Goal: Information Seeking & Learning: Understand process/instructions

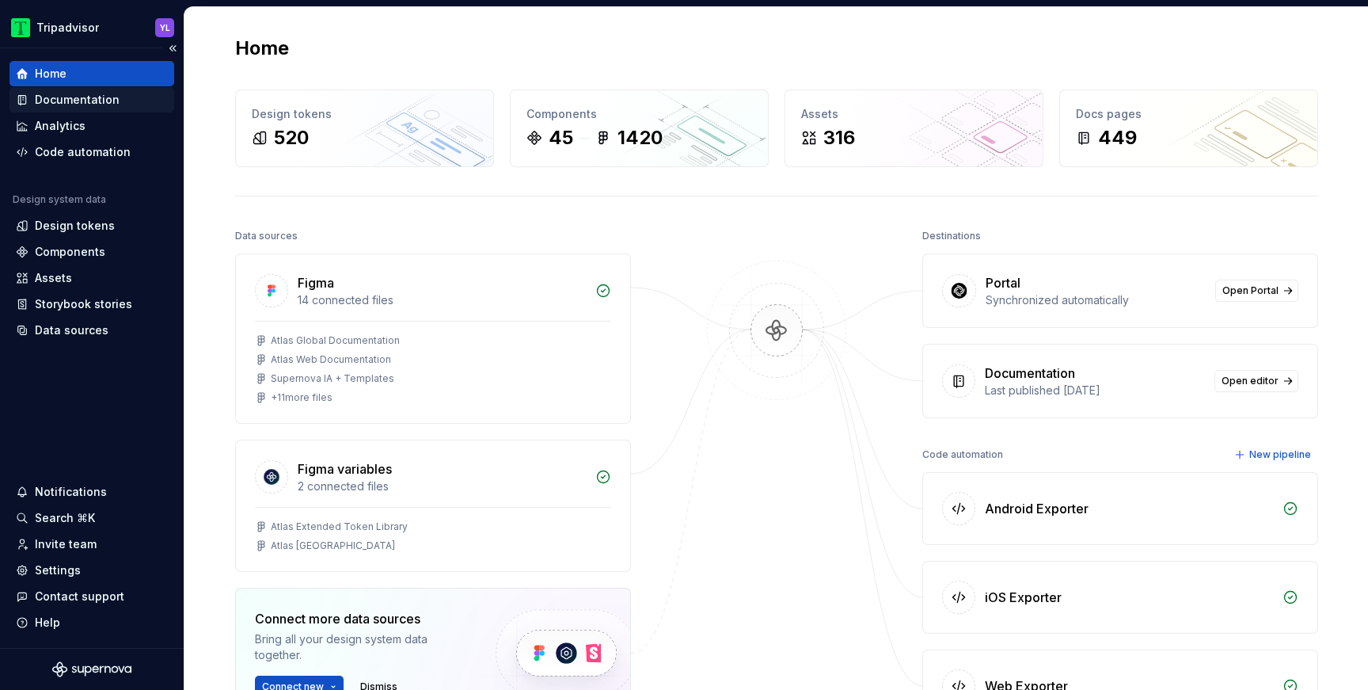
click at [97, 105] on div "Documentation" at bounding box center [77, 100] width 85 height 16
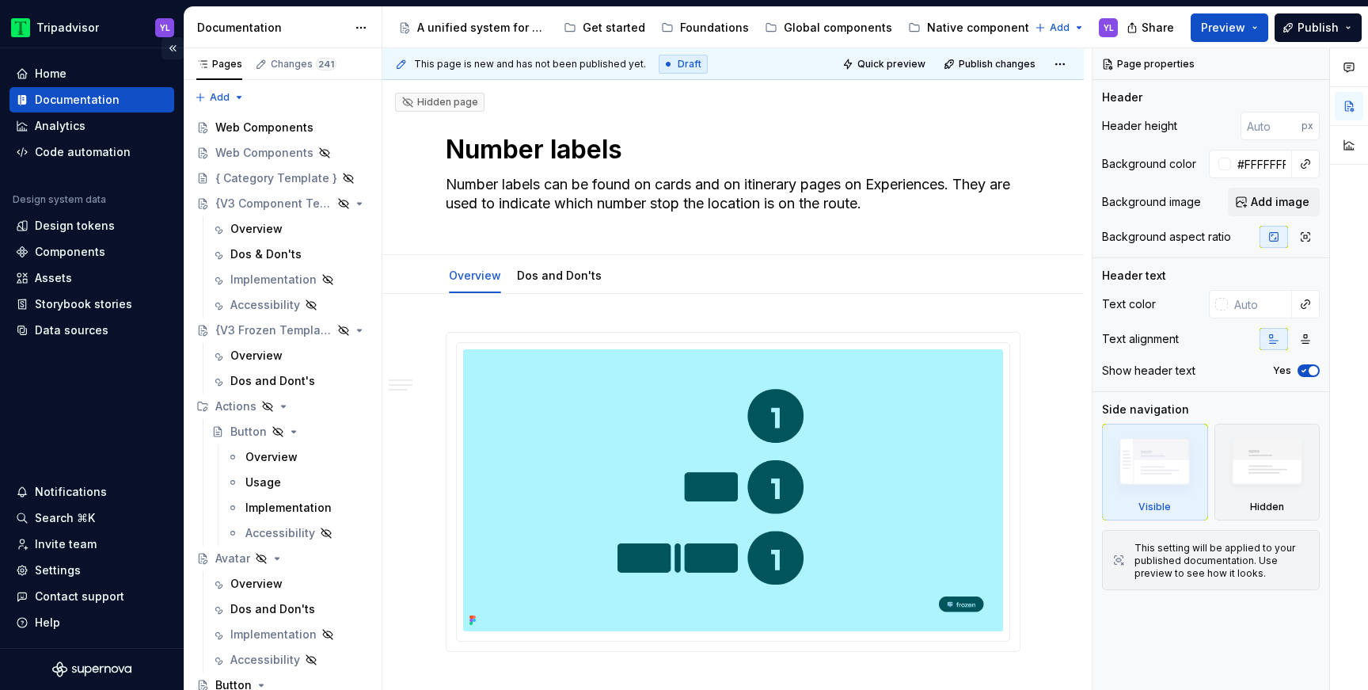
click at [173, 51] on button "Collapse sidebar" at bounding box center [172, 48] width 22 height 22
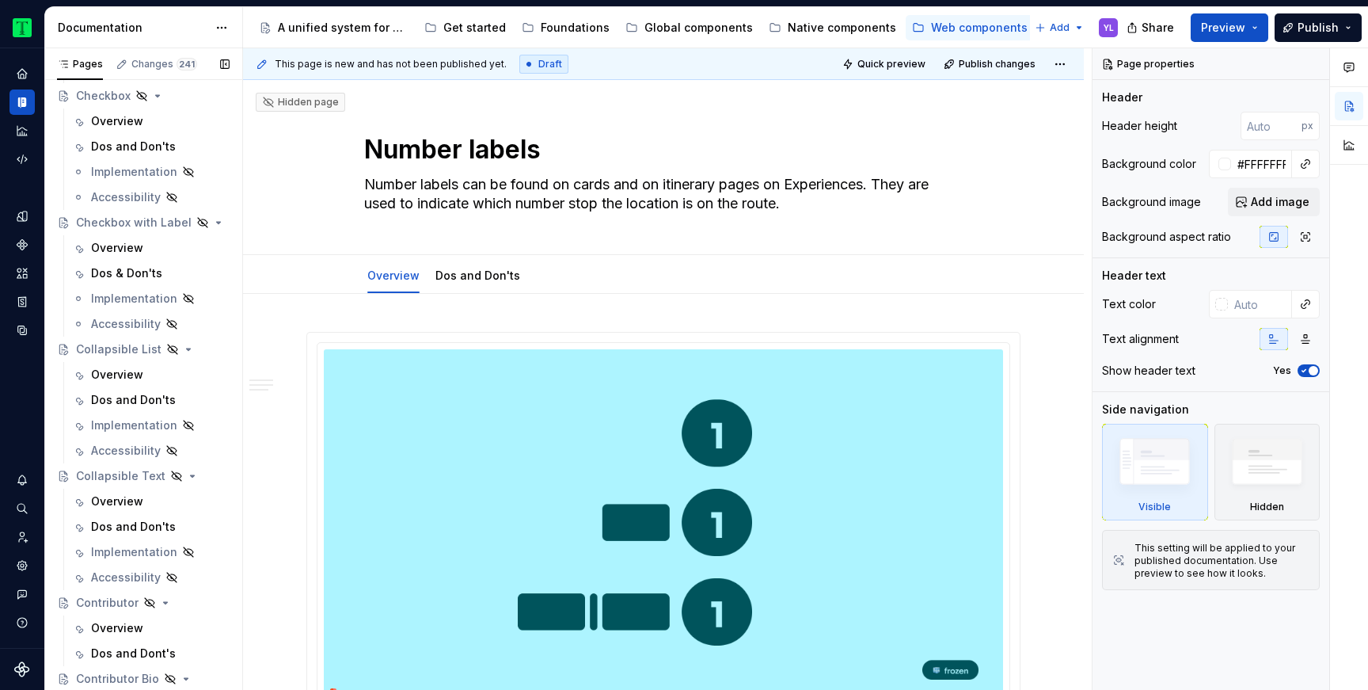
scroll to position [723, 0]
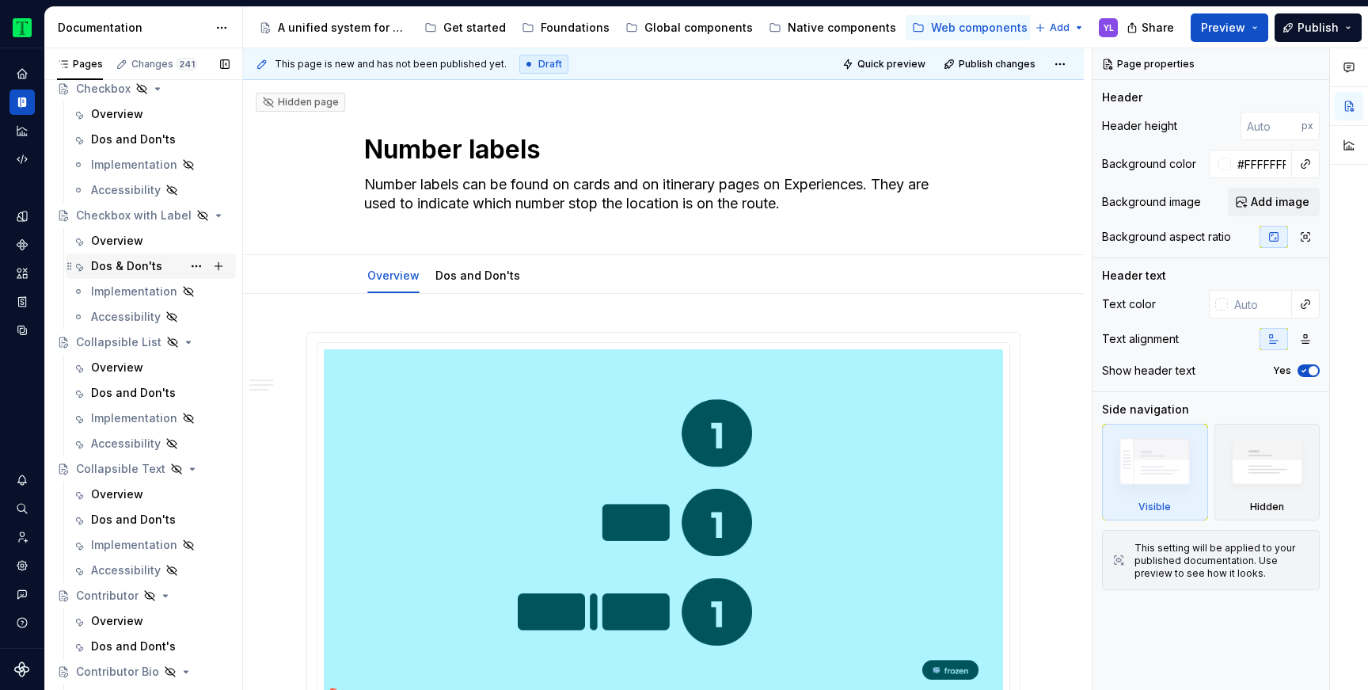
click at [120, 264] on div "Dos & Don'ts" at bounding box center [126, 266] width 71 height 16
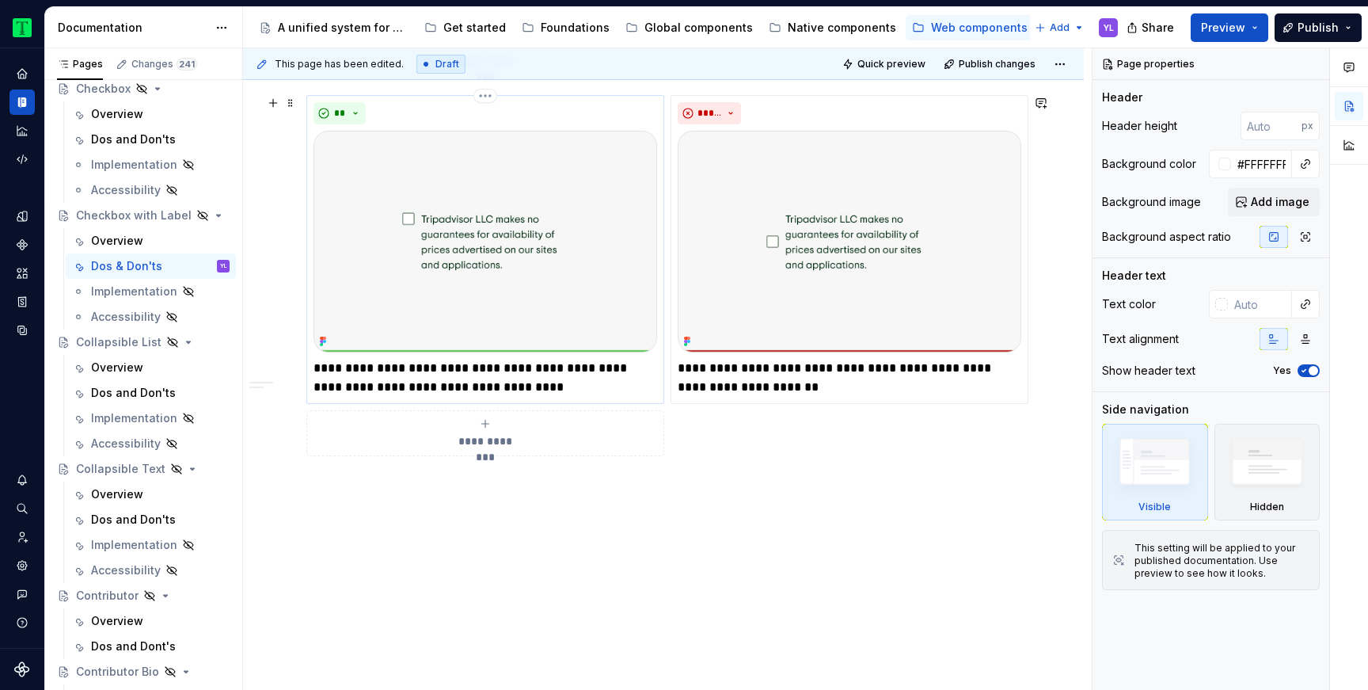
scroll to position [1047, 0]
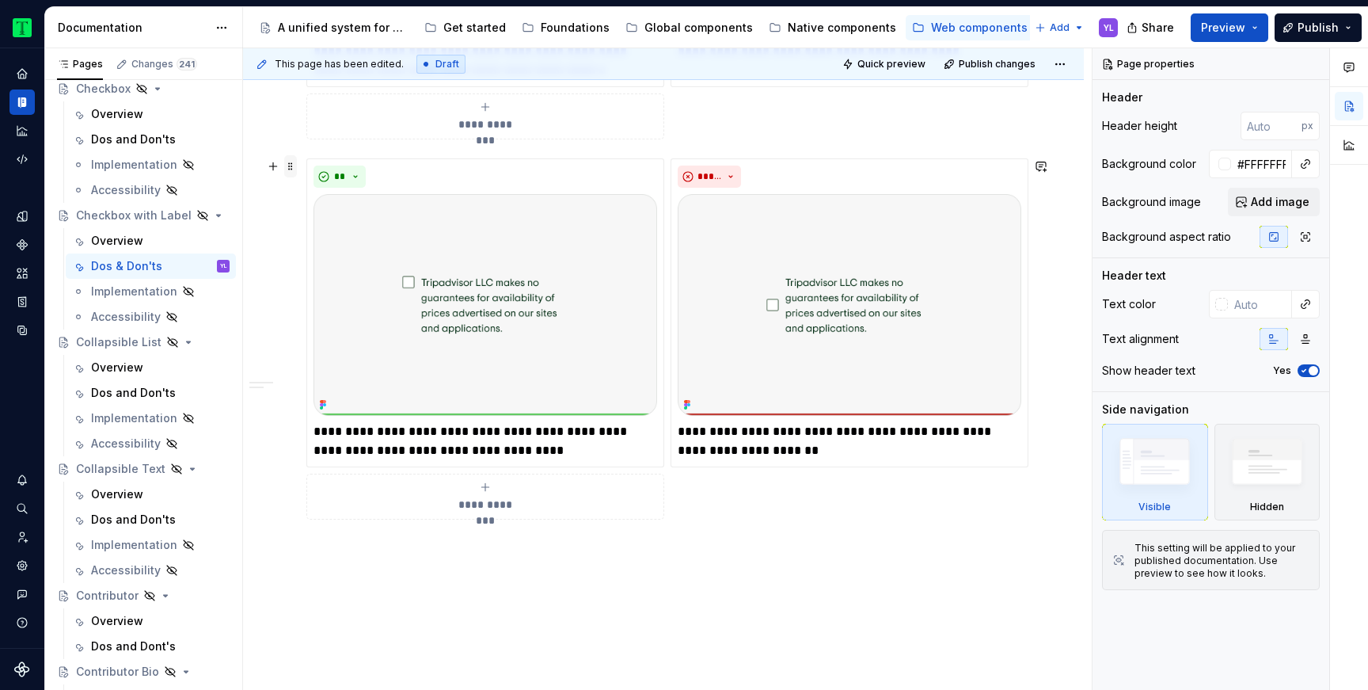
click at [291, 167] on span at bounding box center [290, 166] width 13 height 22
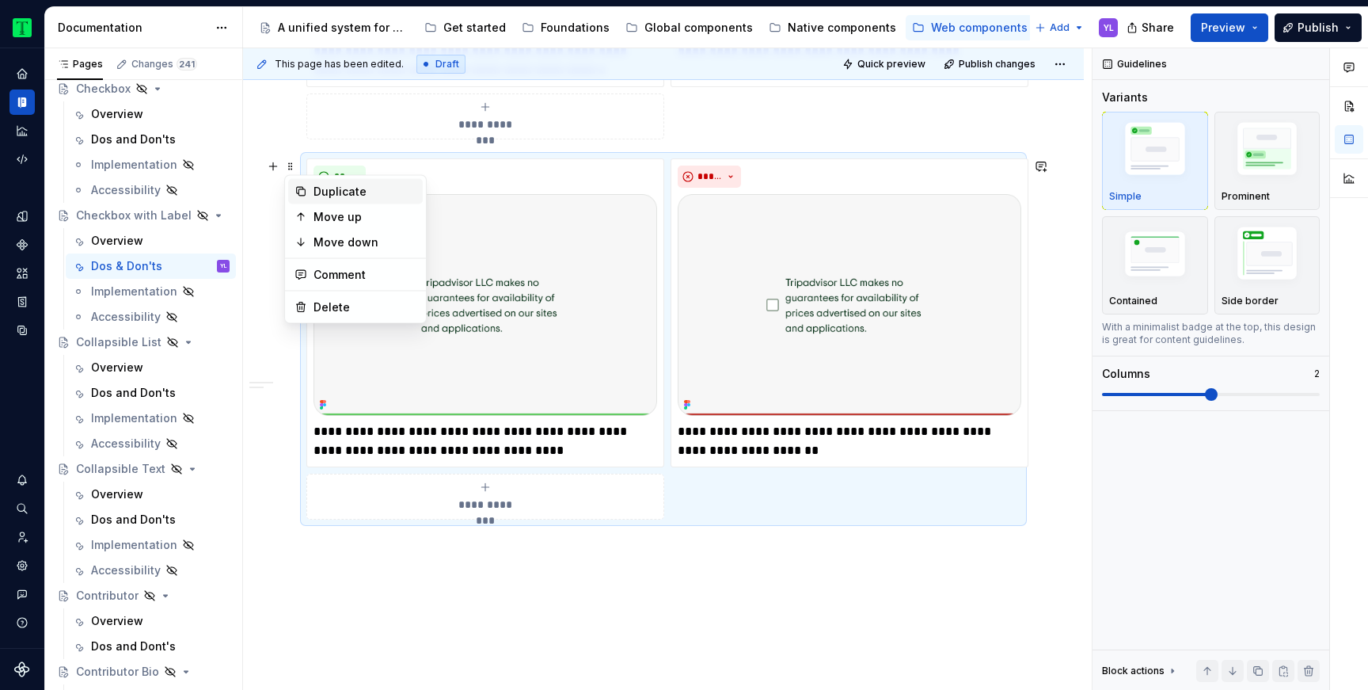
click at [332, 195] on div "Duplicate" at bounding box center [364, 192] width 103 height 16
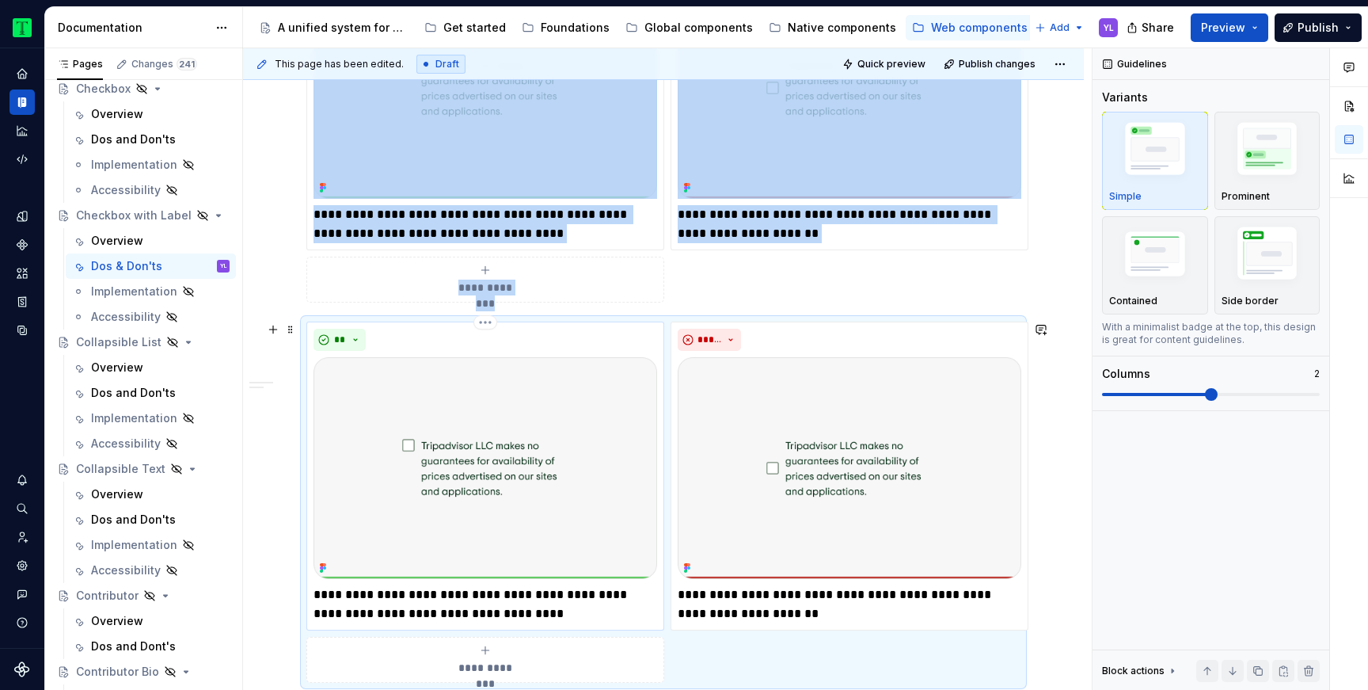
scroll to position [1264, 0]
click at [522, 431] on img "To enrich screen reader interactions, please activate Accessibility in Grammarl…" at bounding box center [485, 467] width 344 height 222
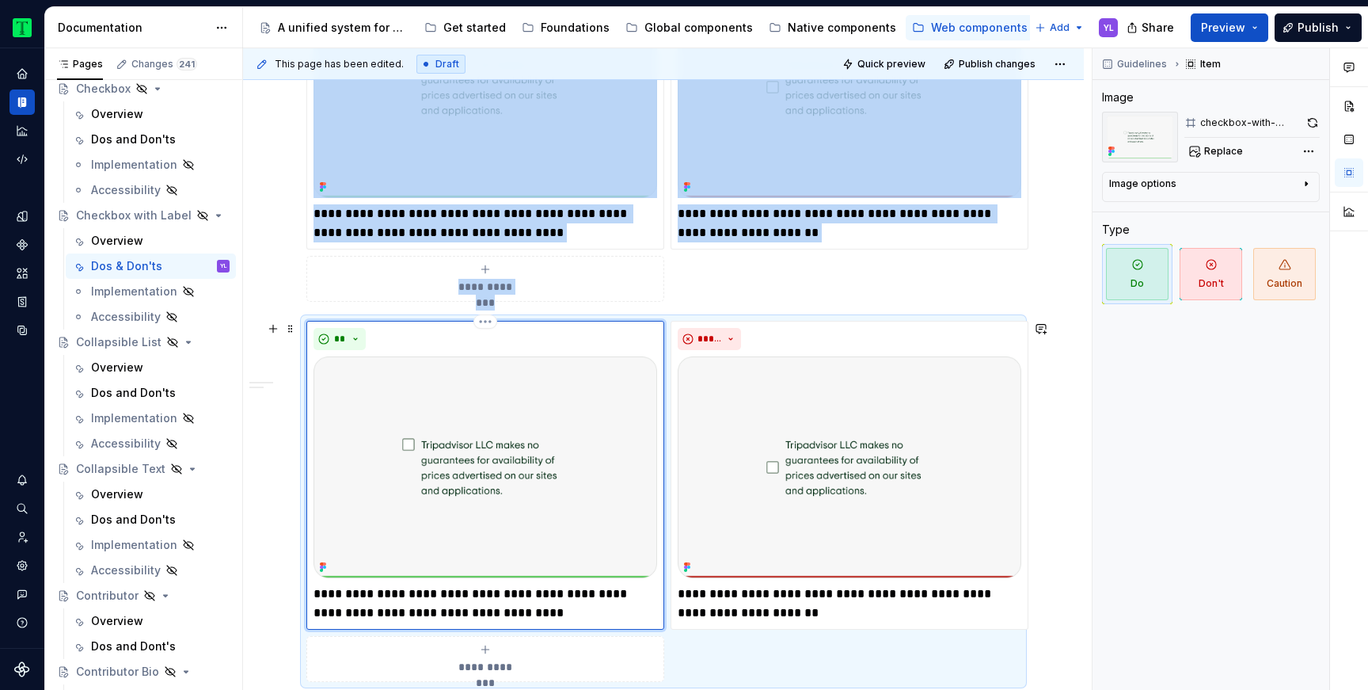
click at [529, 484] on img "To enrich screen reader interactions, please activate Accessibility in Grammarl…" at bounding box center [485, 467] width 344 height 222
click at [1234, 146] on span "Replace" at bounding box center [1223, 151] width 39 height 13
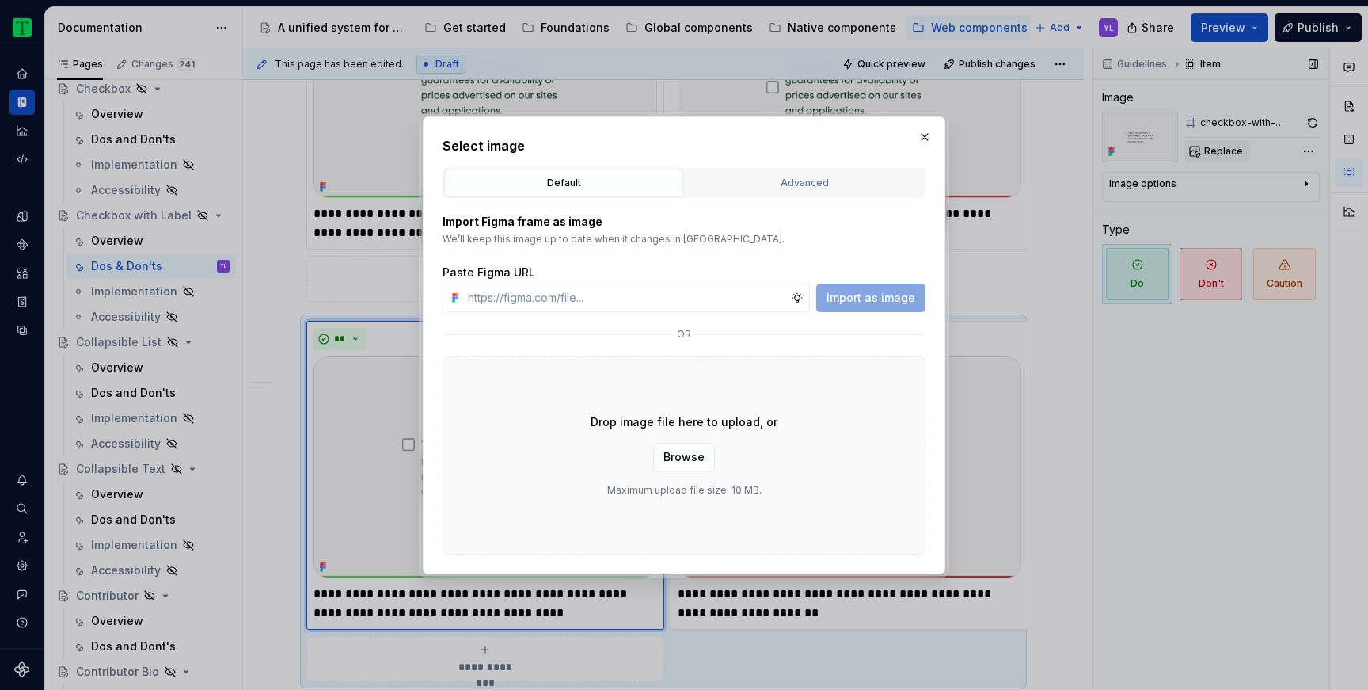
type textarea "*"
type input "[URL][DOMAIN_NAME]"
click at [912, 299] on span "Import as image" at bounding box center [870, 298] width 89 height 16
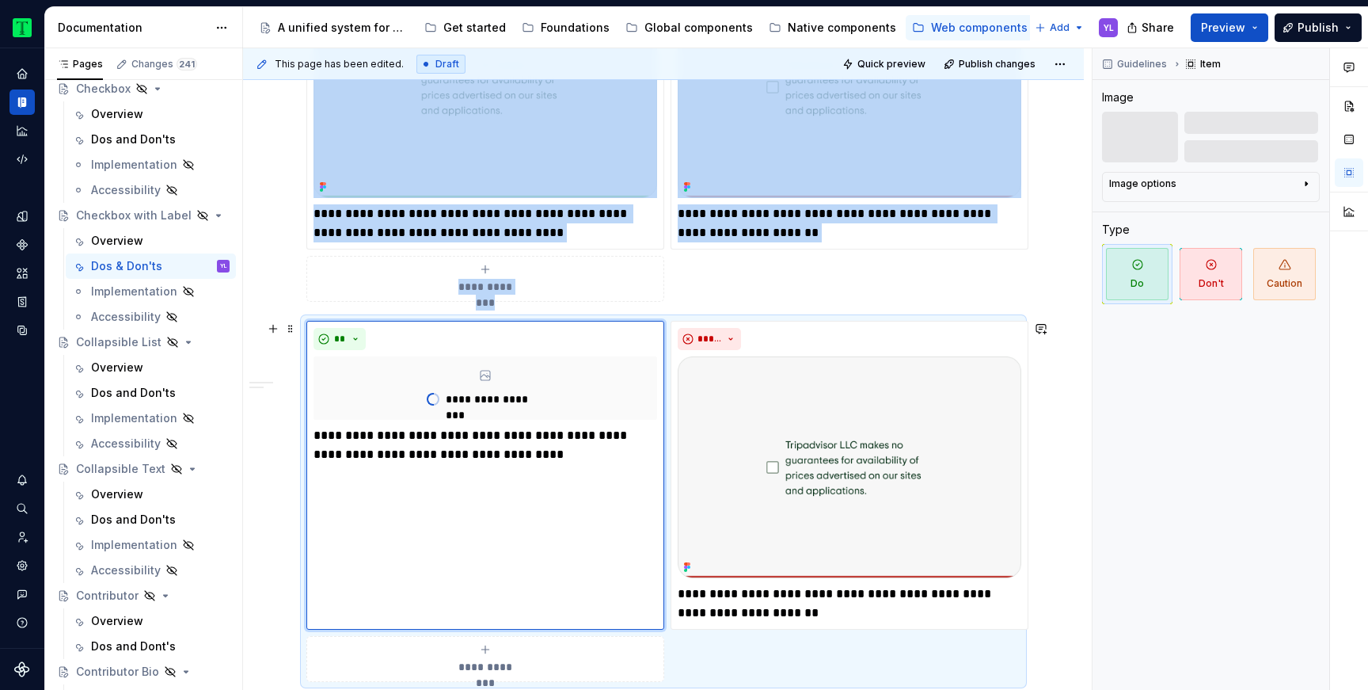
scroll to position [1279, 0]
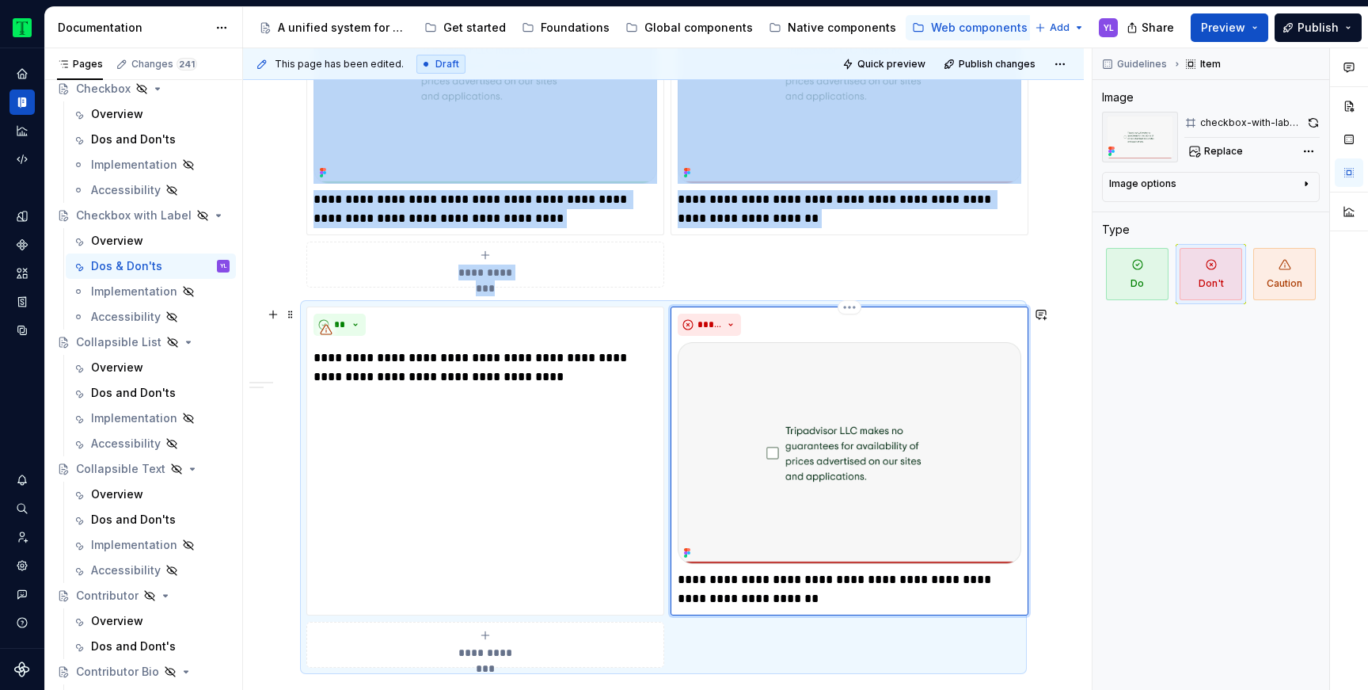
click at [743, 410] on img "To enrich screen reader interactions, please activate Accessibility in Grammarl…" at bounding box center [850, 453] width 344 height 222
click at [1233, 151] on span "Replace" at bounding box center [1223, 151] width 39 height 13
type textarea "*"
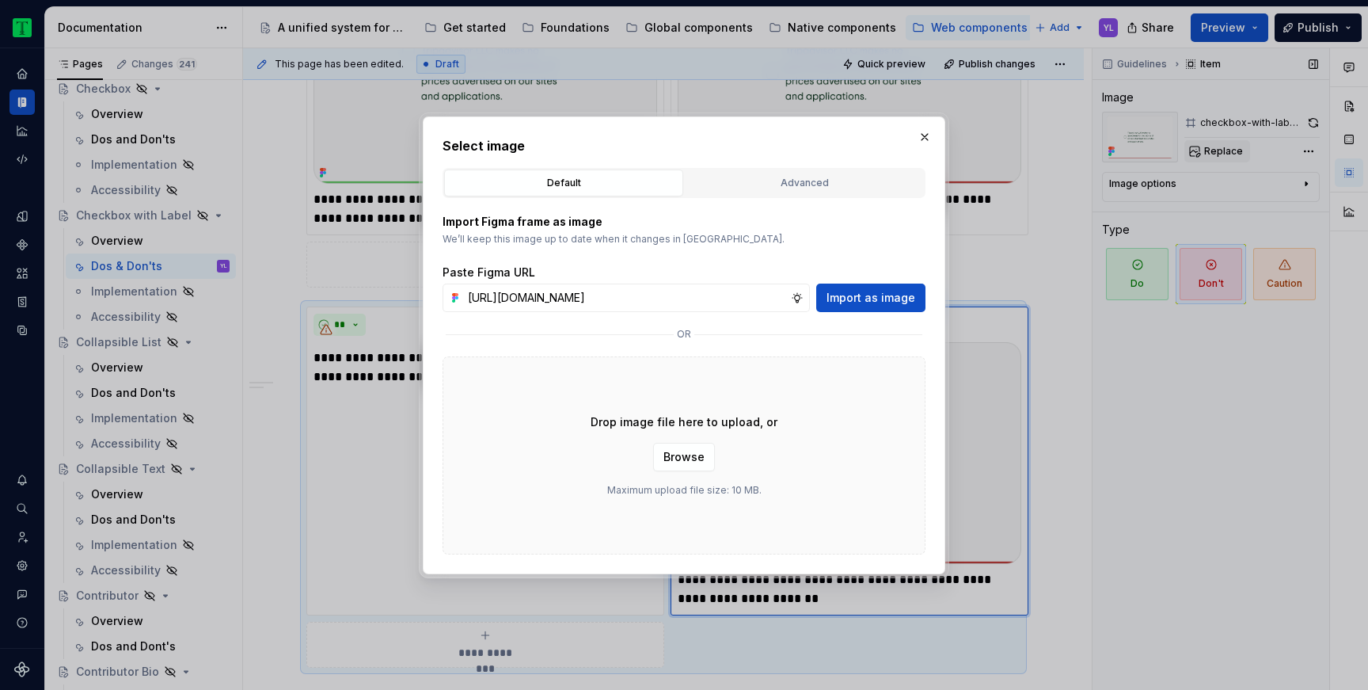
scroll to position [0, 359]
type input "[URL][DOMAIN_NAME]"
click at [903, 300] on span "Import as image" at bounding box center [870, 298] width 89 height 16
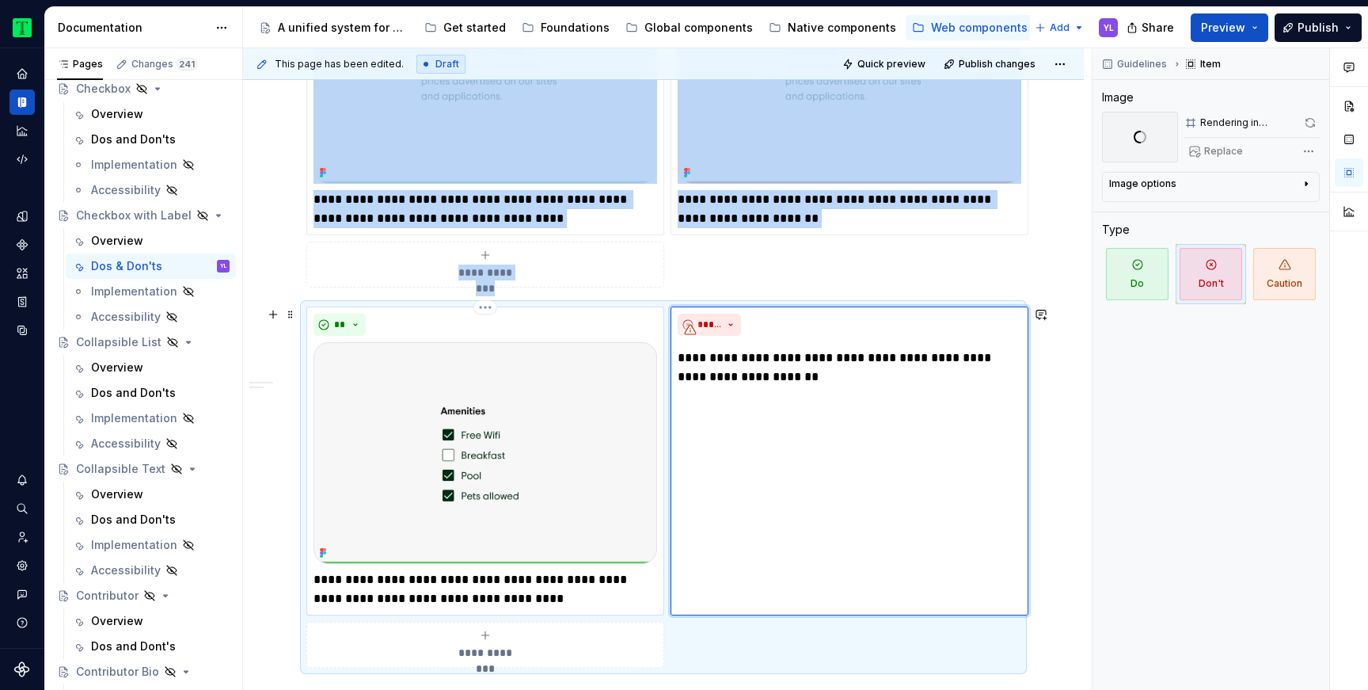
click at [445, 594] on p "**********" at bounding box center [485, 589] width 344 height 38
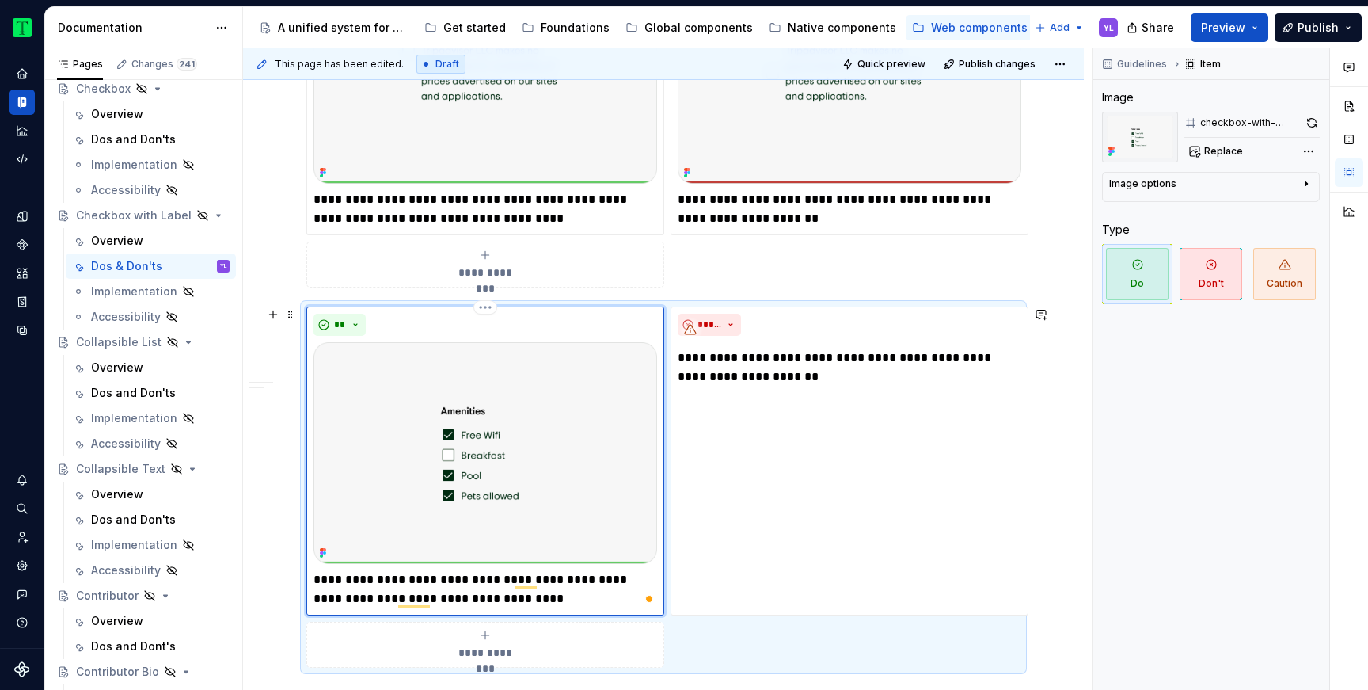
scroll to position [1279, 0]
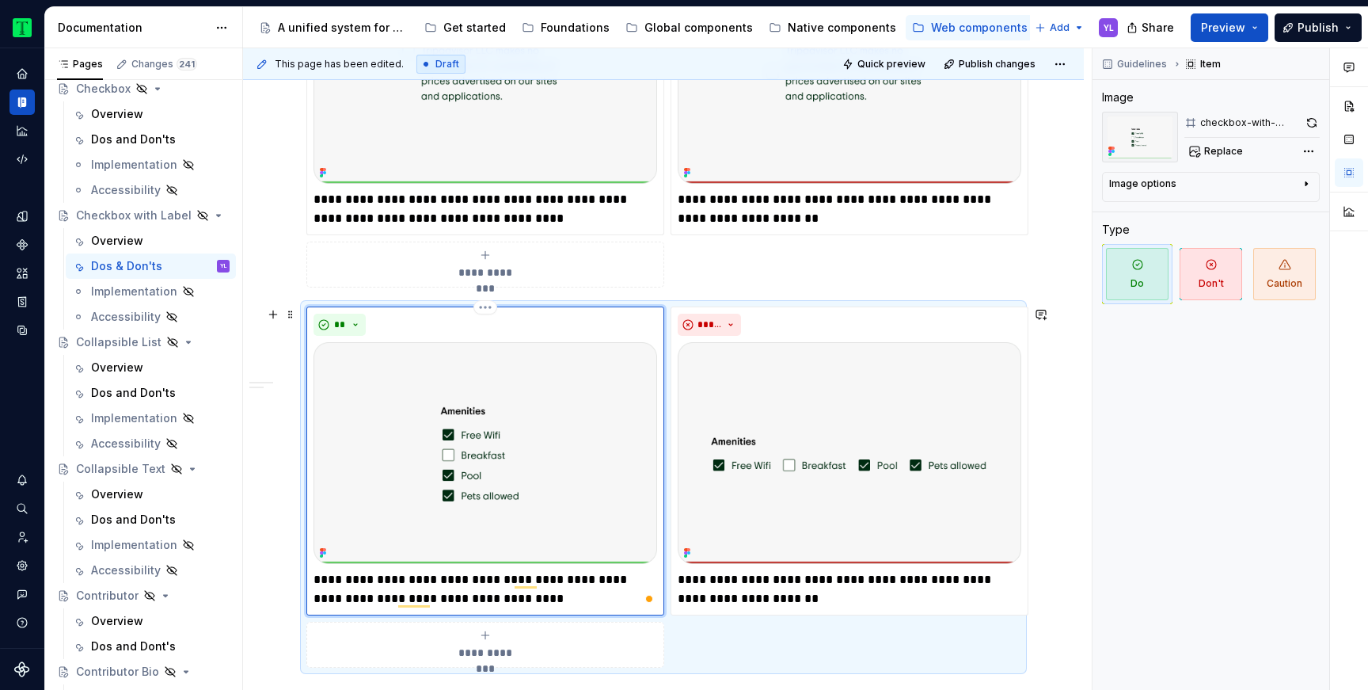
click at [445, 594] on p "**********" at bounding box center [485, 589] width 344 height 38
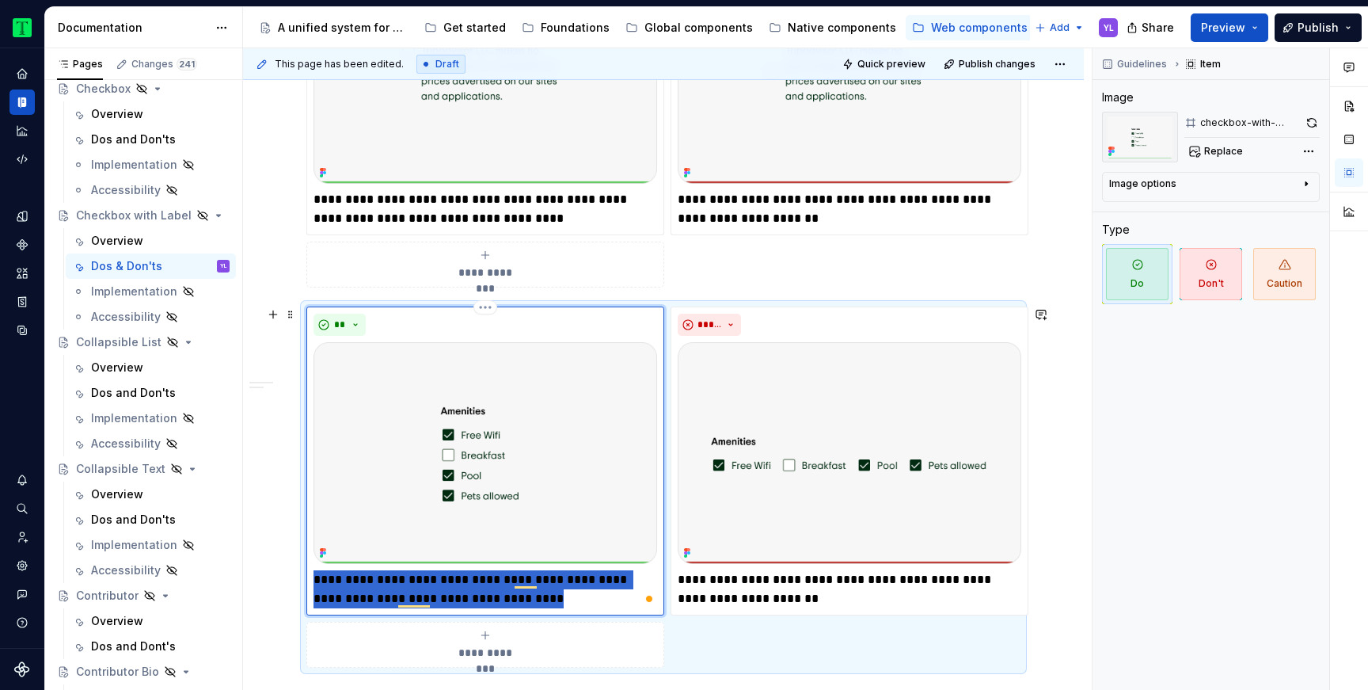
click at [445, 594] on p "**********" at bounding box center [485, 589] width 344 height 38
type textarea "*"
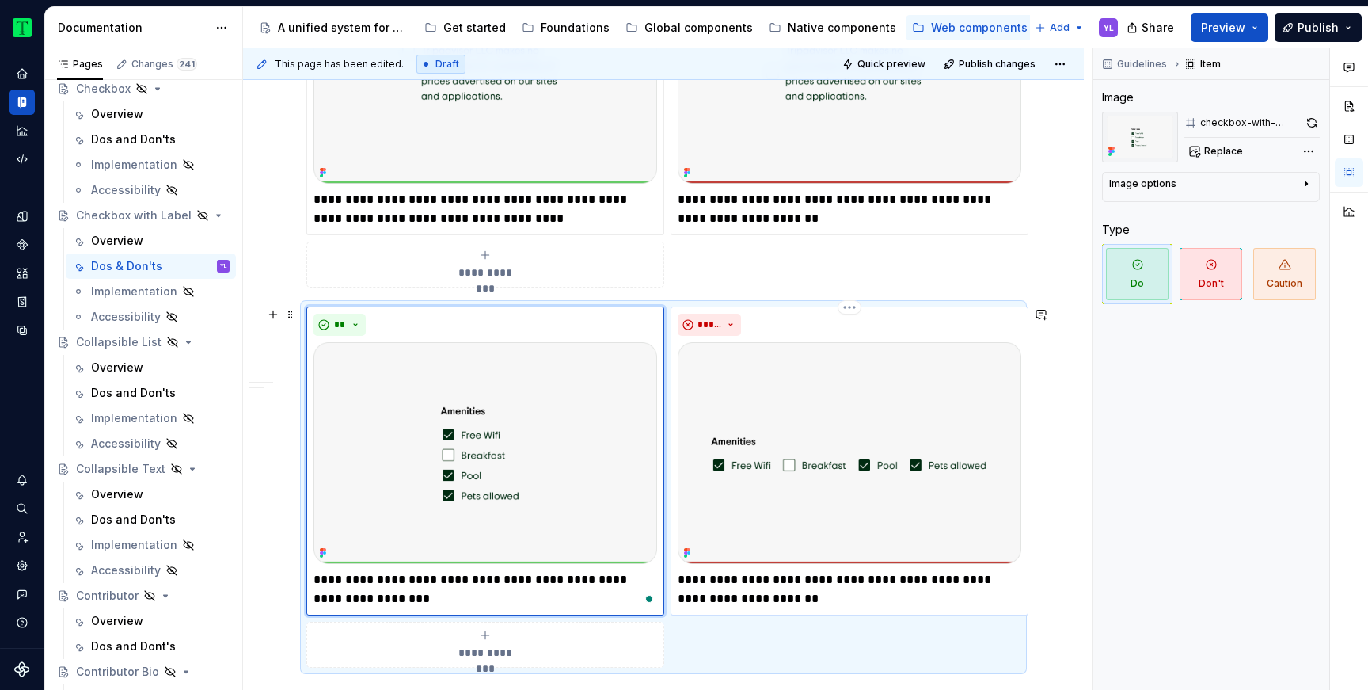
click at [720, 577] on p "**********" at bounding box center [850, 589] width 344 height 38
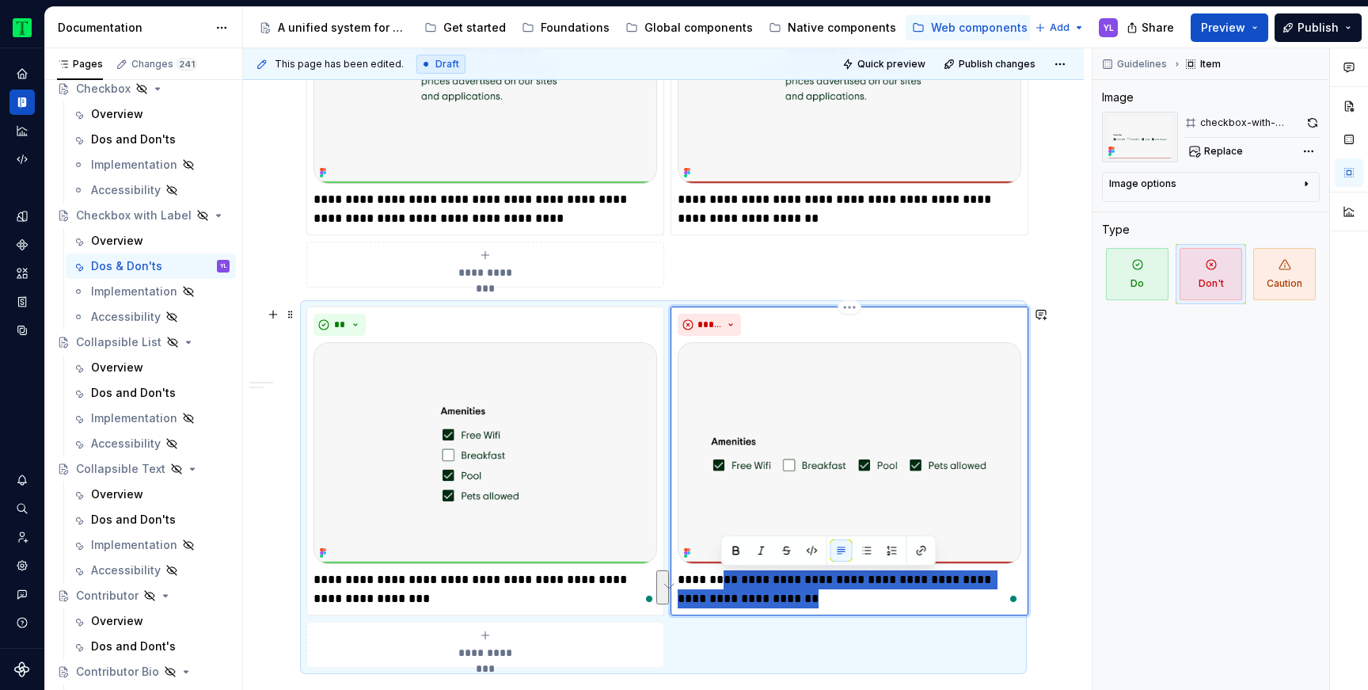
drag, startPoint x: 722, startPoint y: 579, endPoint x: 788, endPoint y: 608, distance: 71.6
click at [788, 608] on div "**********" at bounding box center [850, 460] width 358 height 309
type textarea "*"
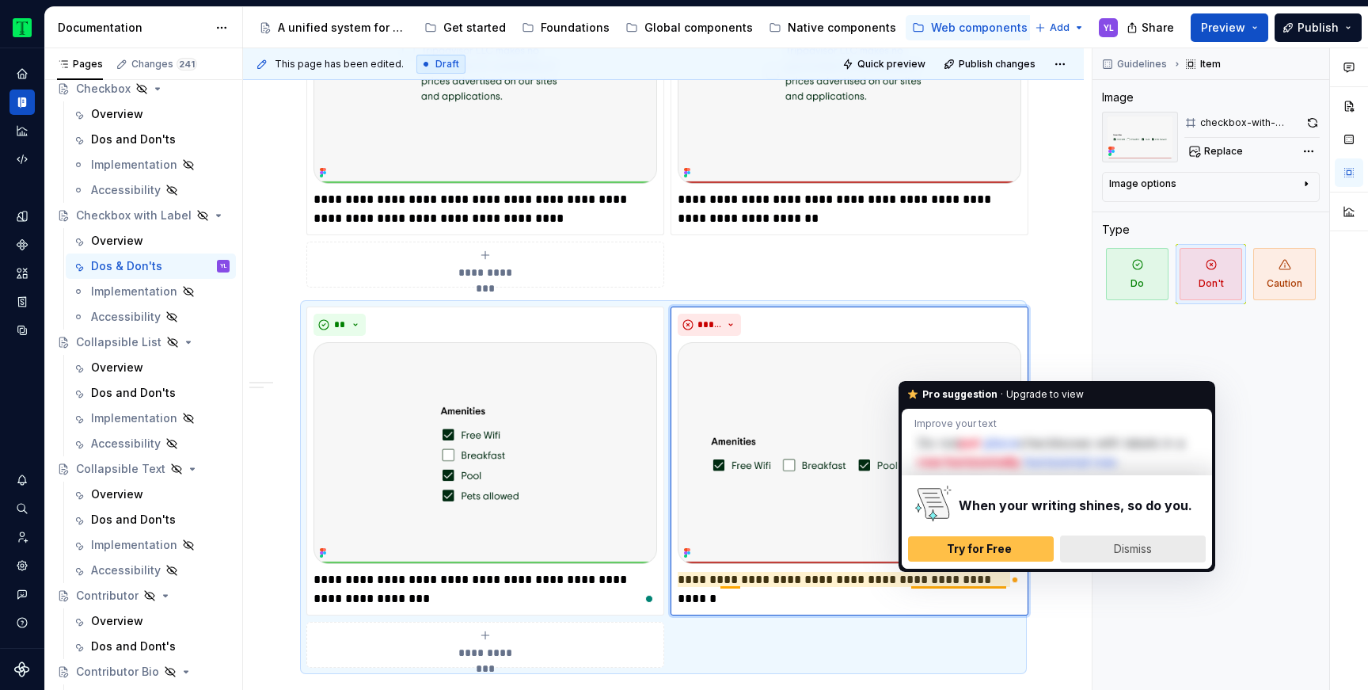
click at [1128, 541] on div "Dismiss" at bounding box center [1132, 548] width 131 height 25
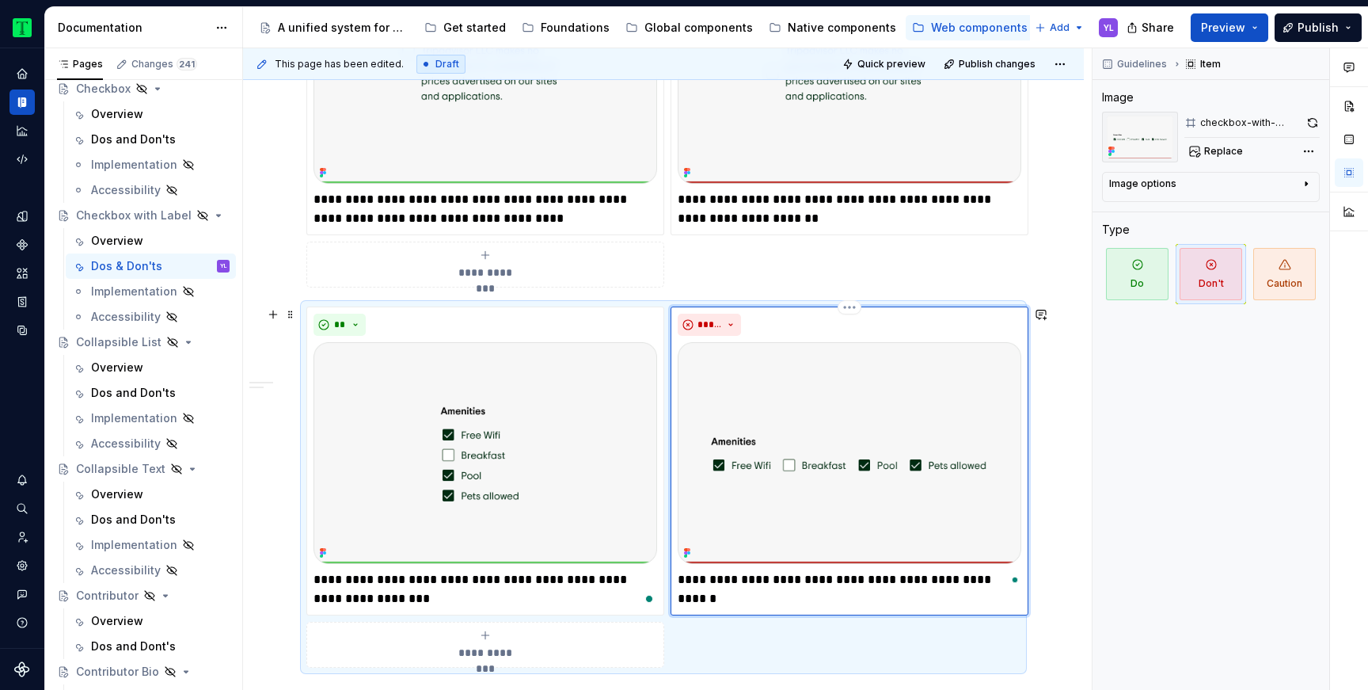
click at [730, 579] on p "**********" at bounding box center [850, 579] width 344 height 19
click at [1127, 534] on div "Guidelines Item Image checkbox-with-label-usage-don't Replace Image options Ali…" at bounding box center [1210, 369] width 237 height 642
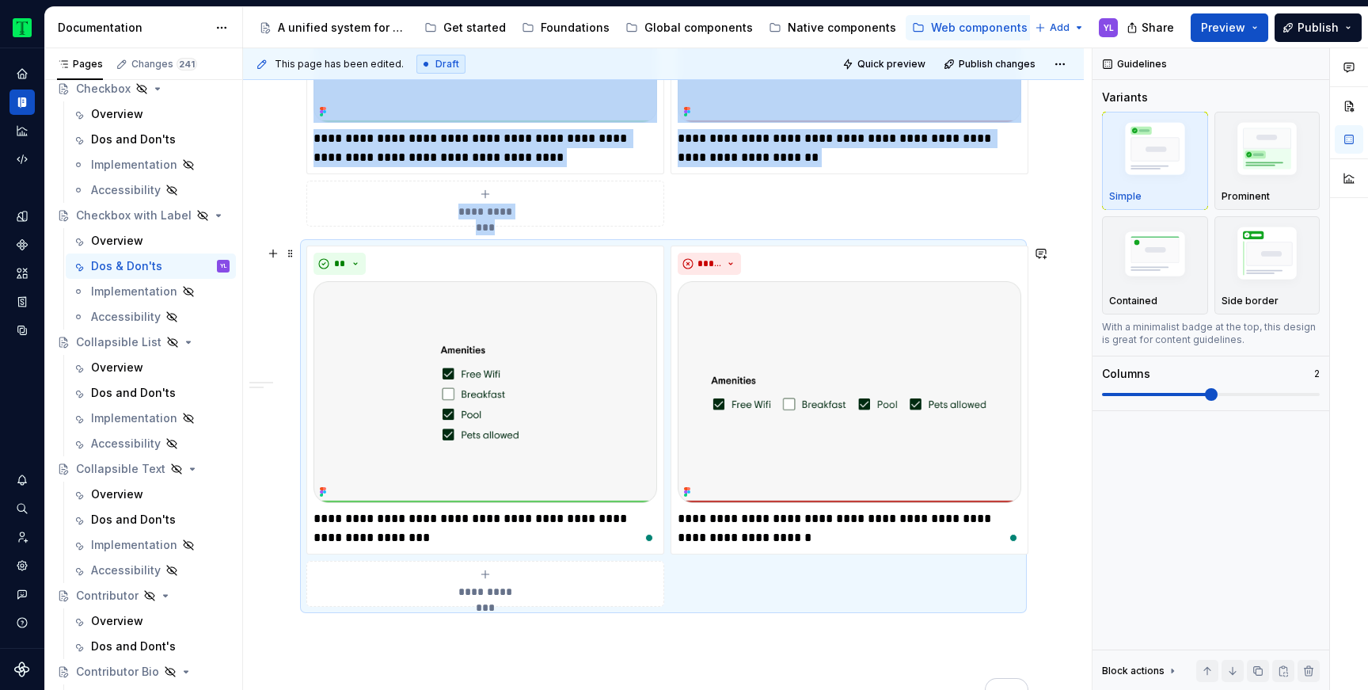
scroll to position [1366, 0]
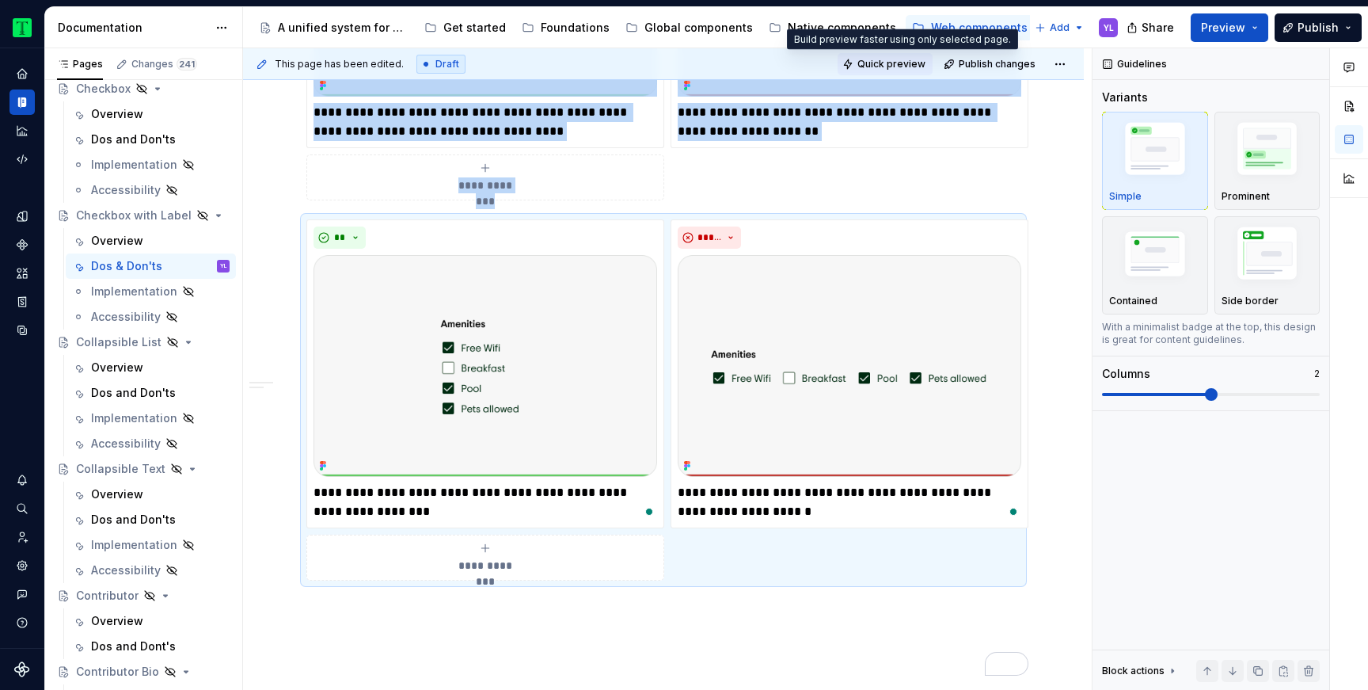
click at [892, 58] on span "Quick preview" at bounding box center [891, 64] width 68 height 13
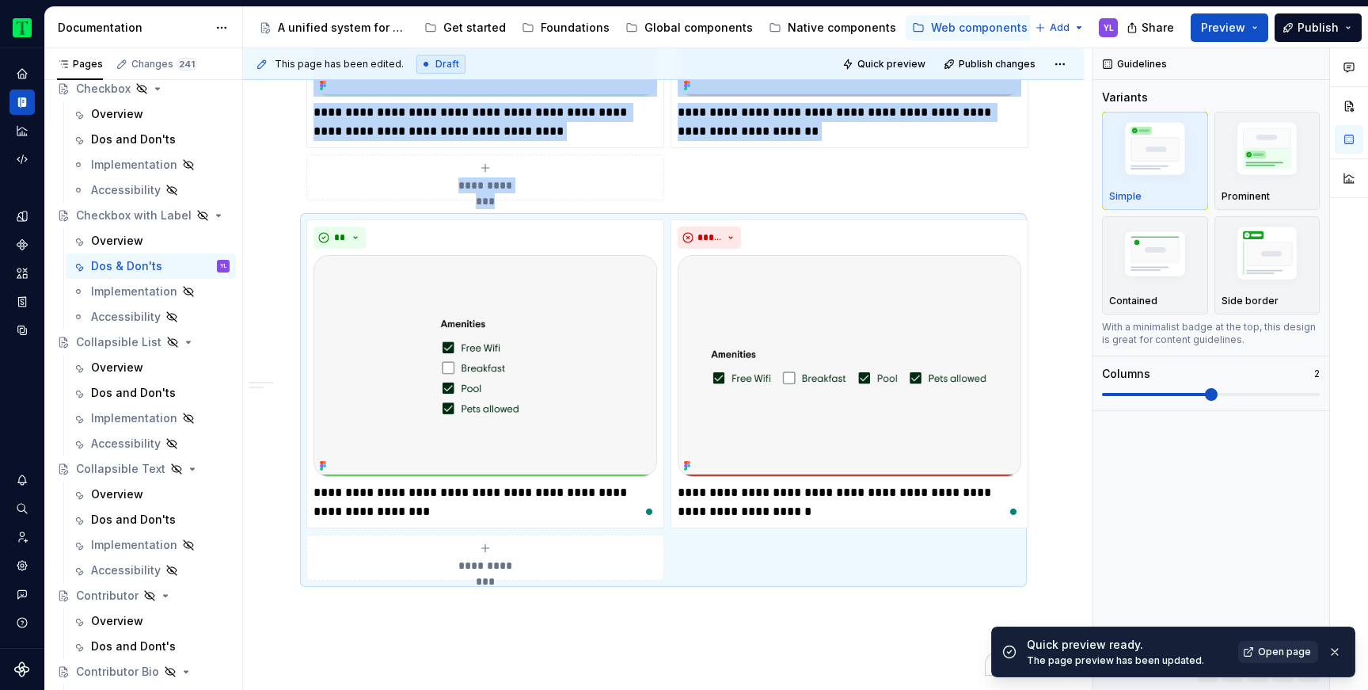
click at [1285, 650] on span "Open page" at bounding box center [1284, 651] width 53 height 13
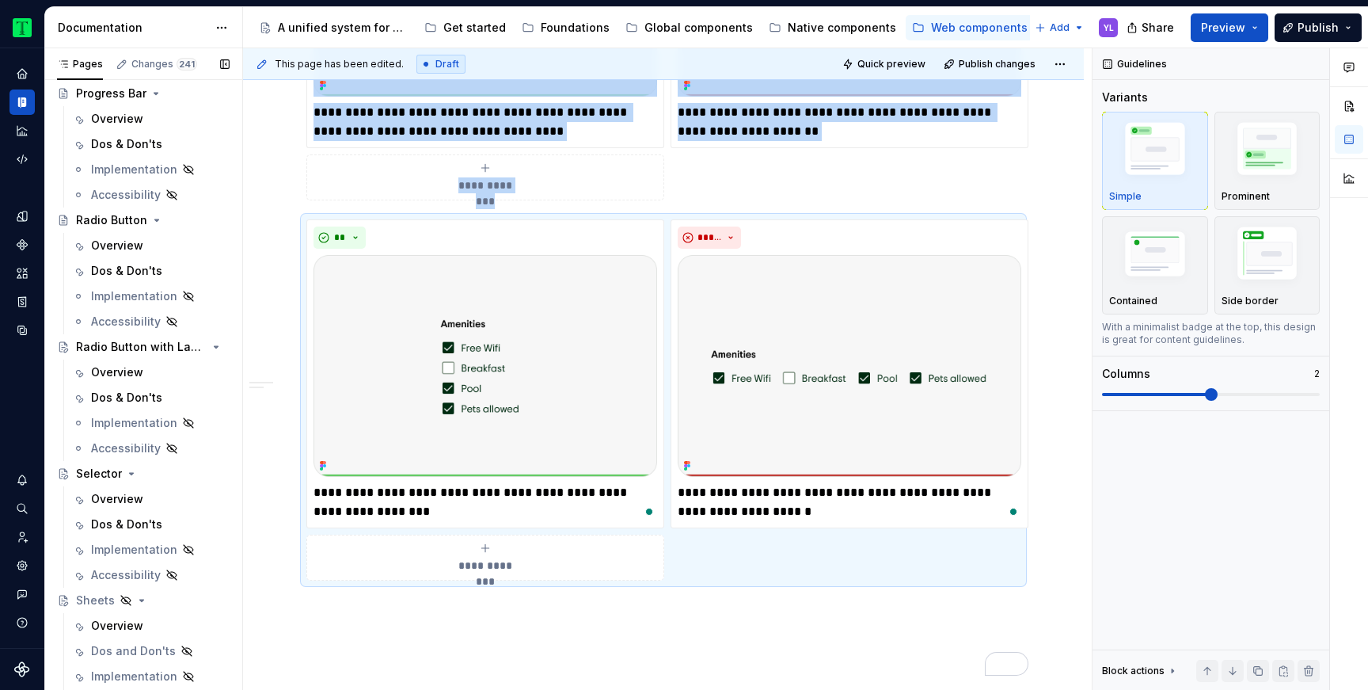
scroll to position [2189, 0]
click at [128, 395] on div "Dos & Don'ts" at bounding box center [126, 396] width 71 height 16
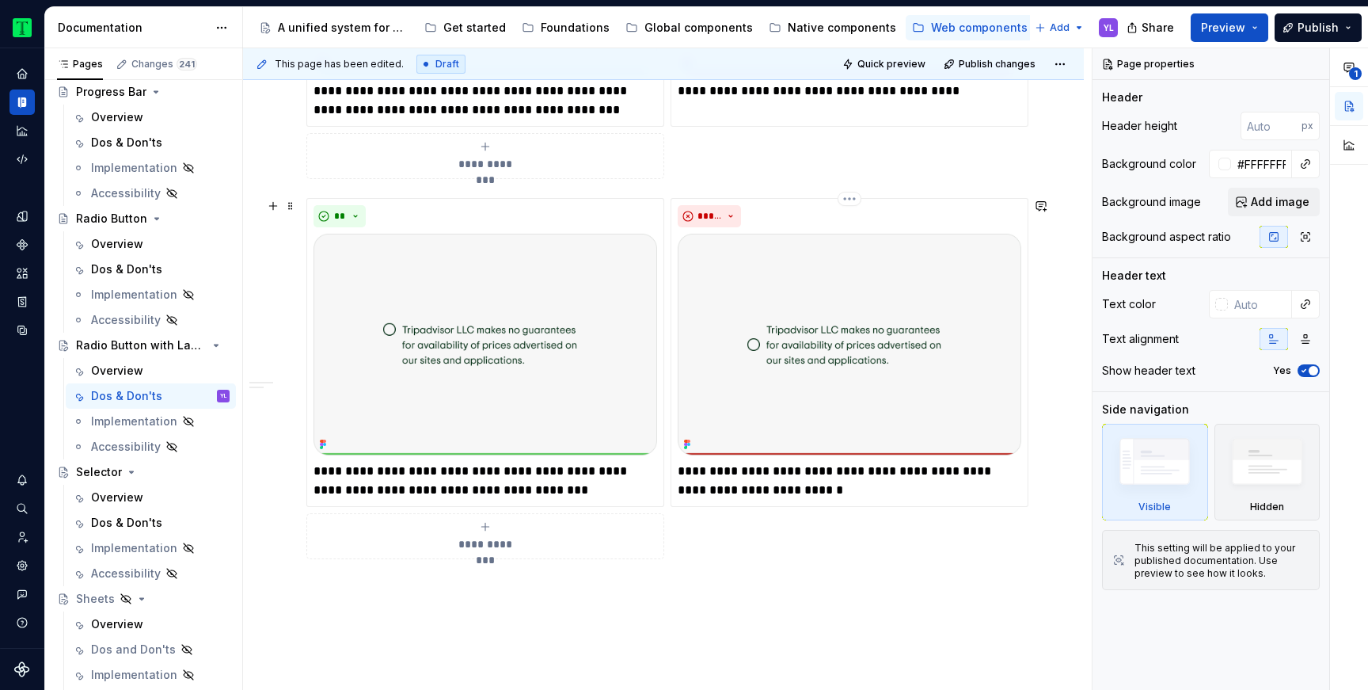
scroll to position [1404, 0]
click at [287, 205] on span at bounding box center [290, 207] width 13 height 22
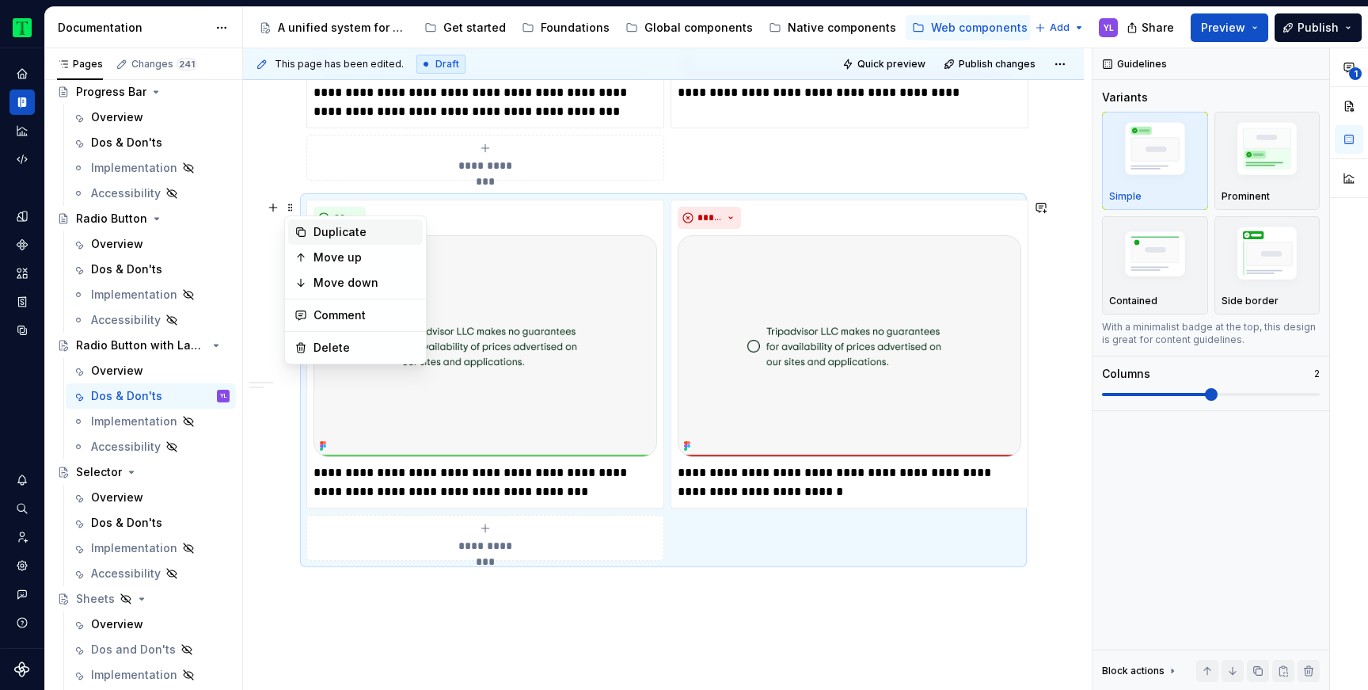
click at [338, 230] on div "Duplicate" at bounding box center [364, 232] width 103 height 16
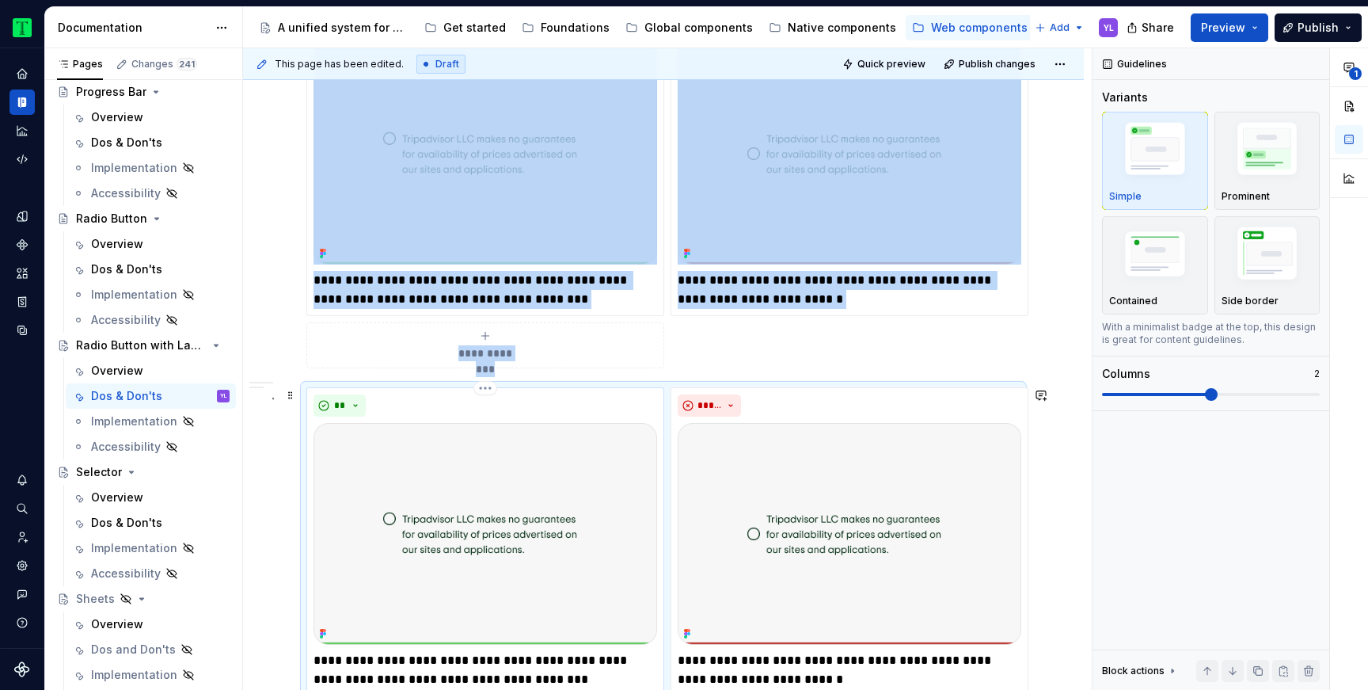
scroll to position [1631, 0]
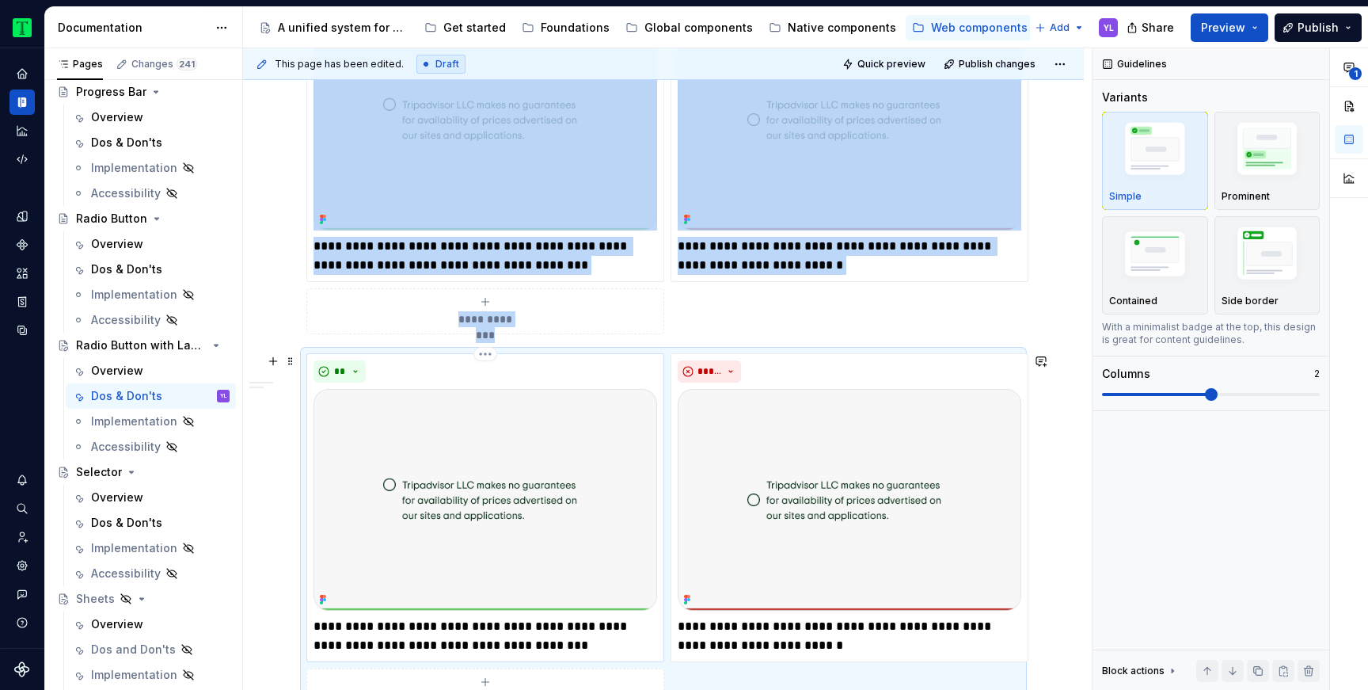
click at [565, 511] on img "To enrich screen reader interactions, please activate Accessibility in Grammarl…" at bounding box center [485, 500] width 344 height 222
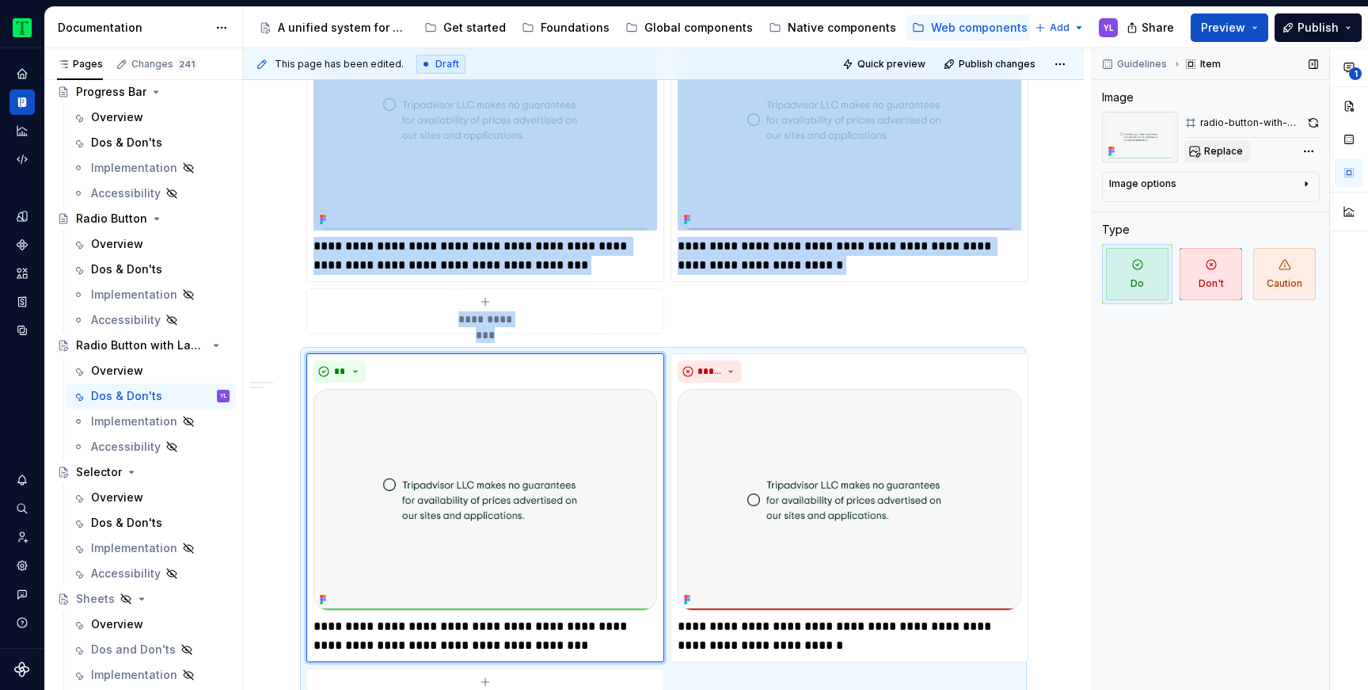
click at [1211, 152] on span "Replace" at bounding box center [1223, 151] width 39 height 13
type textarea "*"
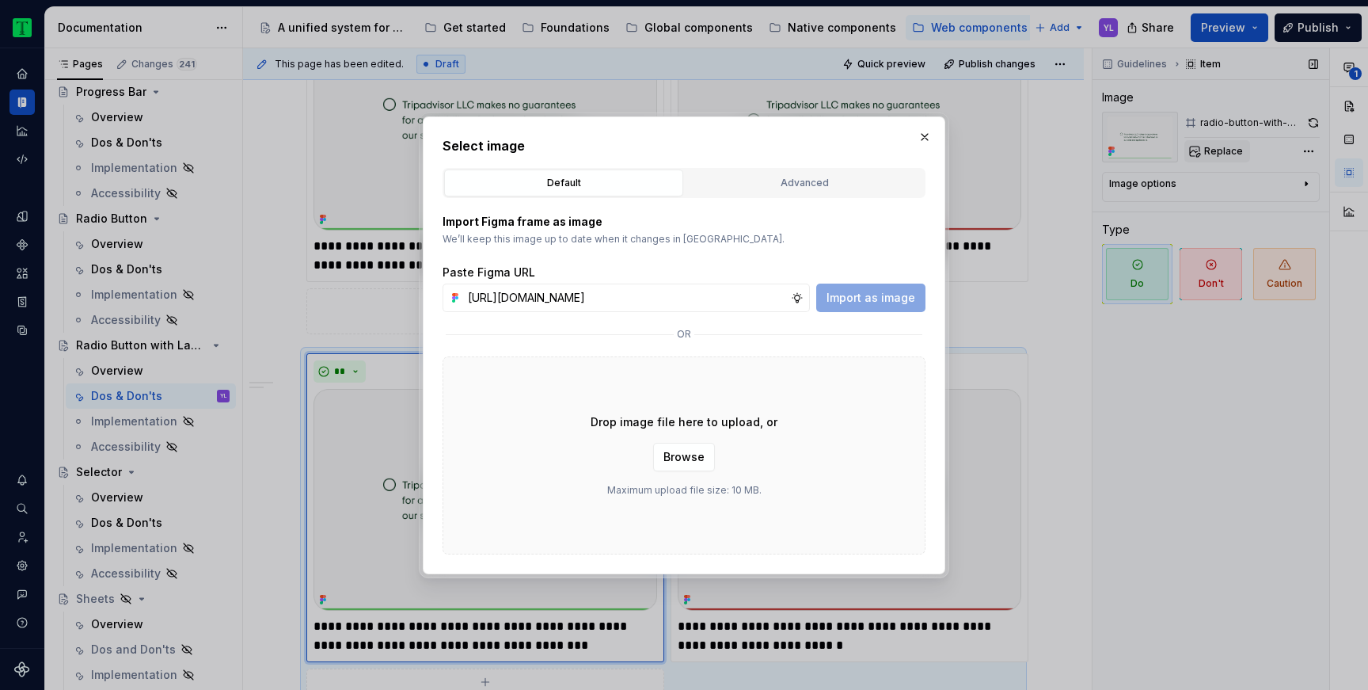
scroll to position [0, 357]
type input "[URL][DOMAIN_NAME]"
click at [905, 303] on span "Import as image" at bounding box center [870, 298] width 89 height 16
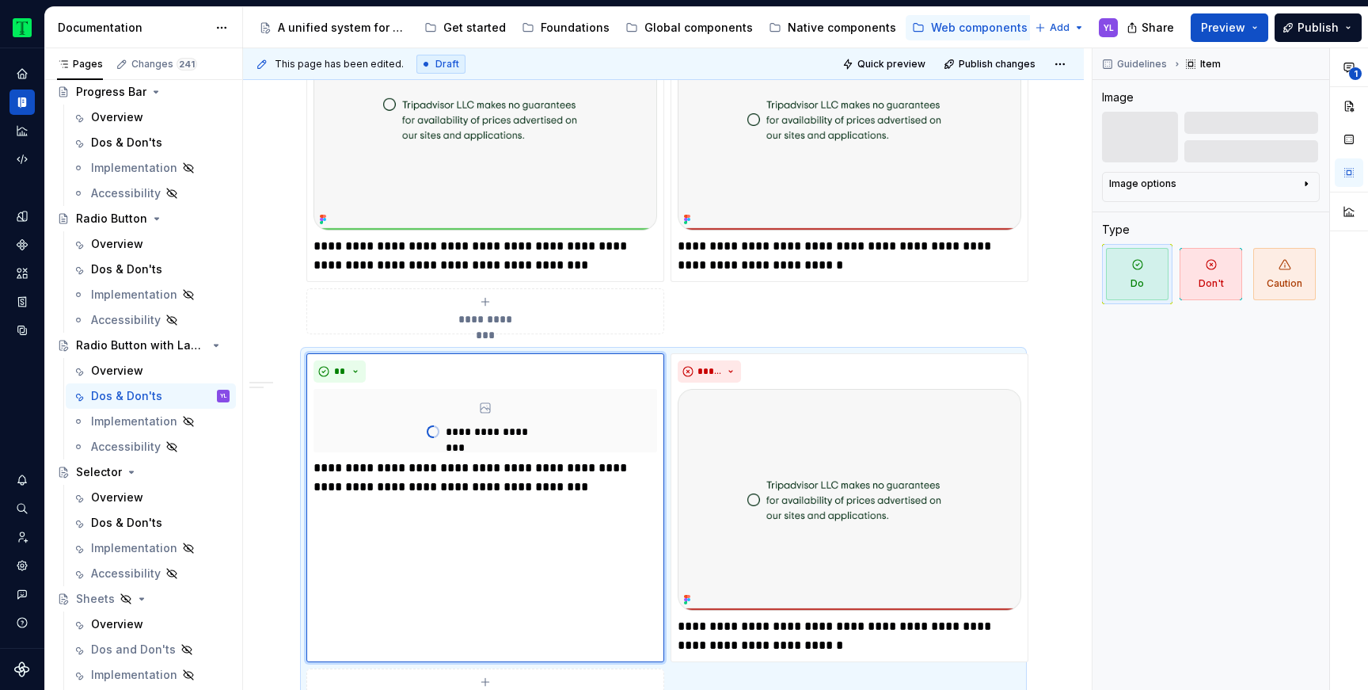
scroll to position [1677, 0]
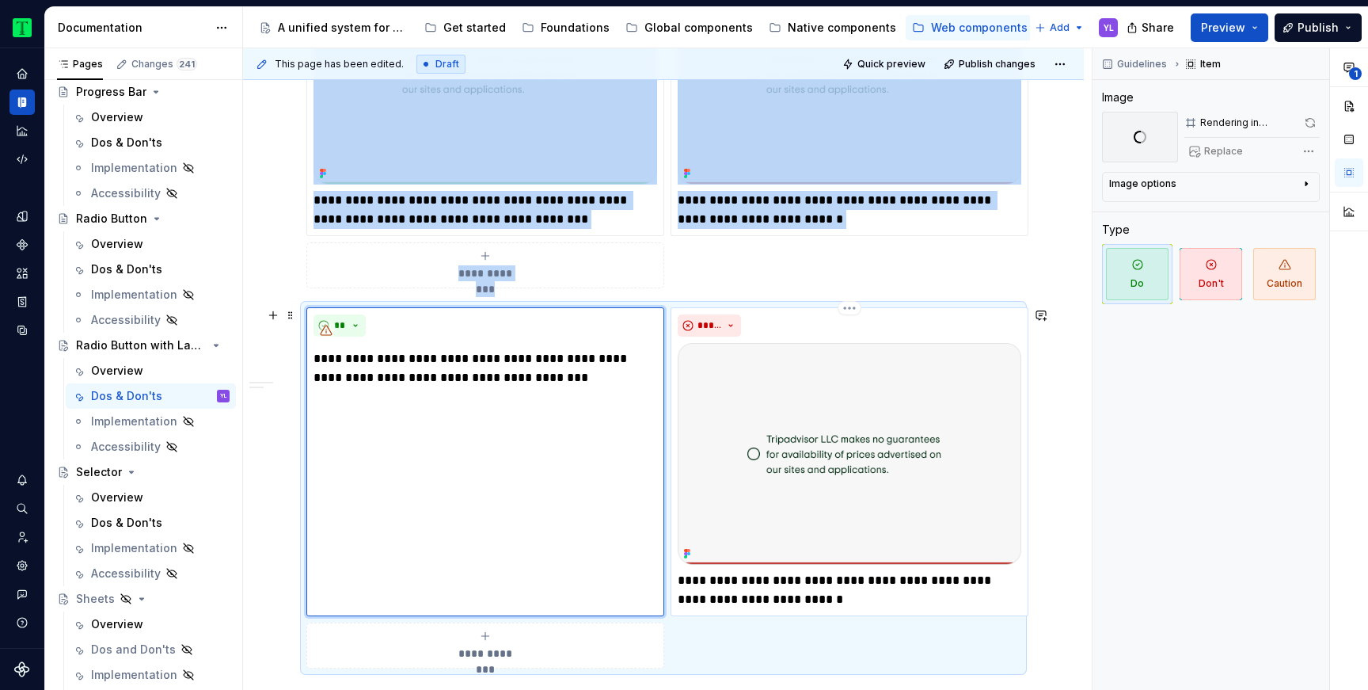
click at [925, 497] on img "To enrich screen reader interactions, please activate Accessibility in Grammarl…" at bounding box center [850, 454] width 344 height 222
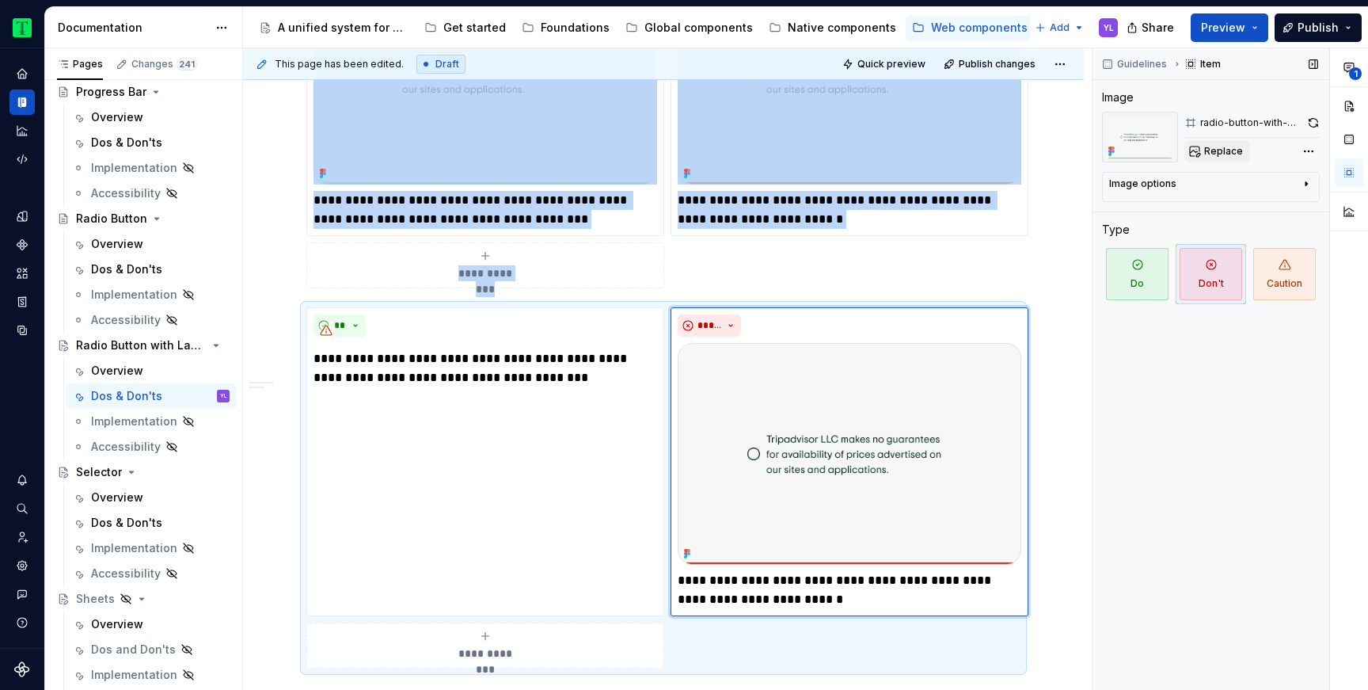
click at [1212, 153] on span "Replace" at bounding box center [1223, 151] width 39 height 13
type textarea "*"
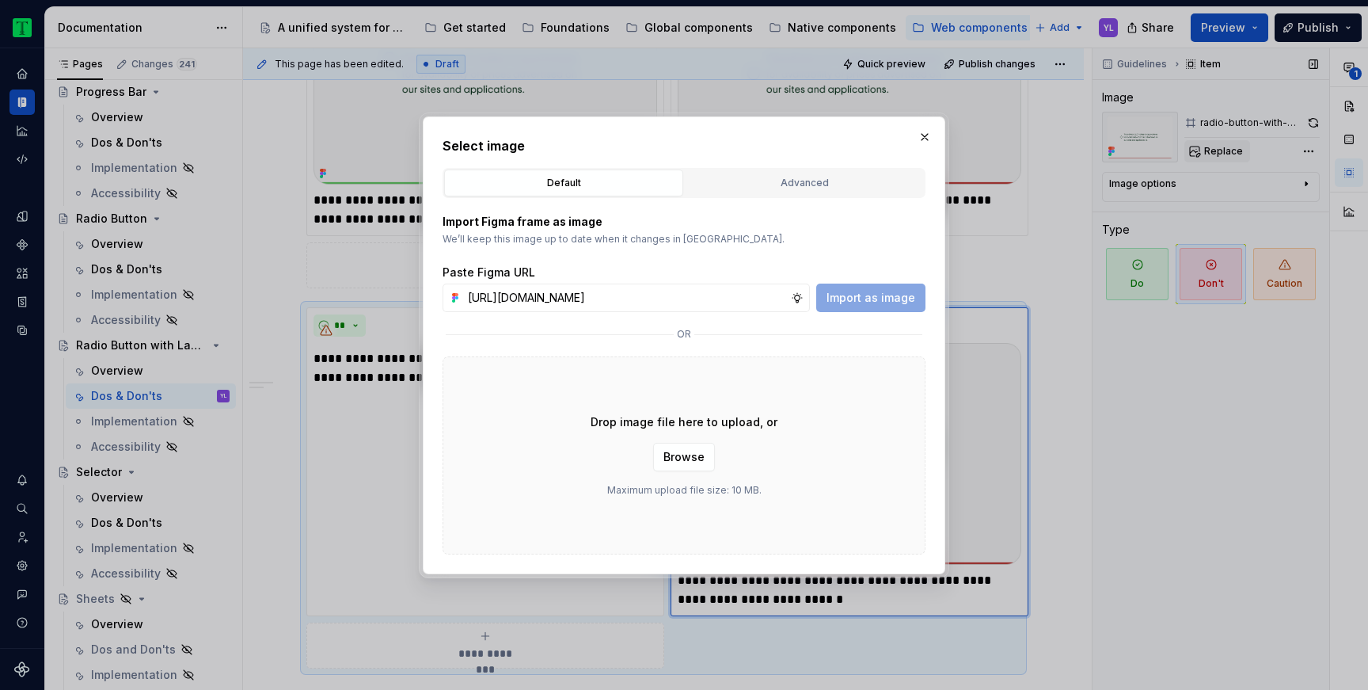
scroll to position [0, 360]
type input "[URL][DOMAIN_NAME]"
click at [892, 299] on span "Import as image" at bounding box center [870, 298] width 89 height 16
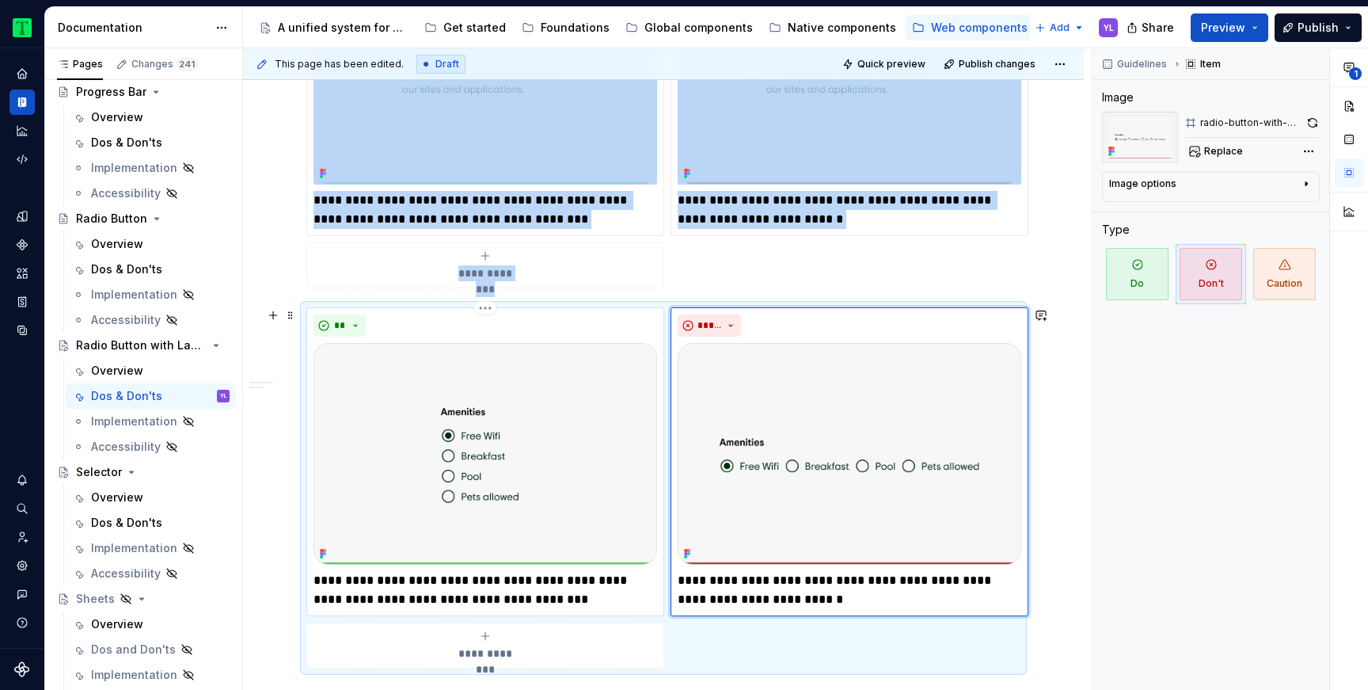
click at [387, 604] on p "**********" at bounding box center [485, 590] width 344 height 38
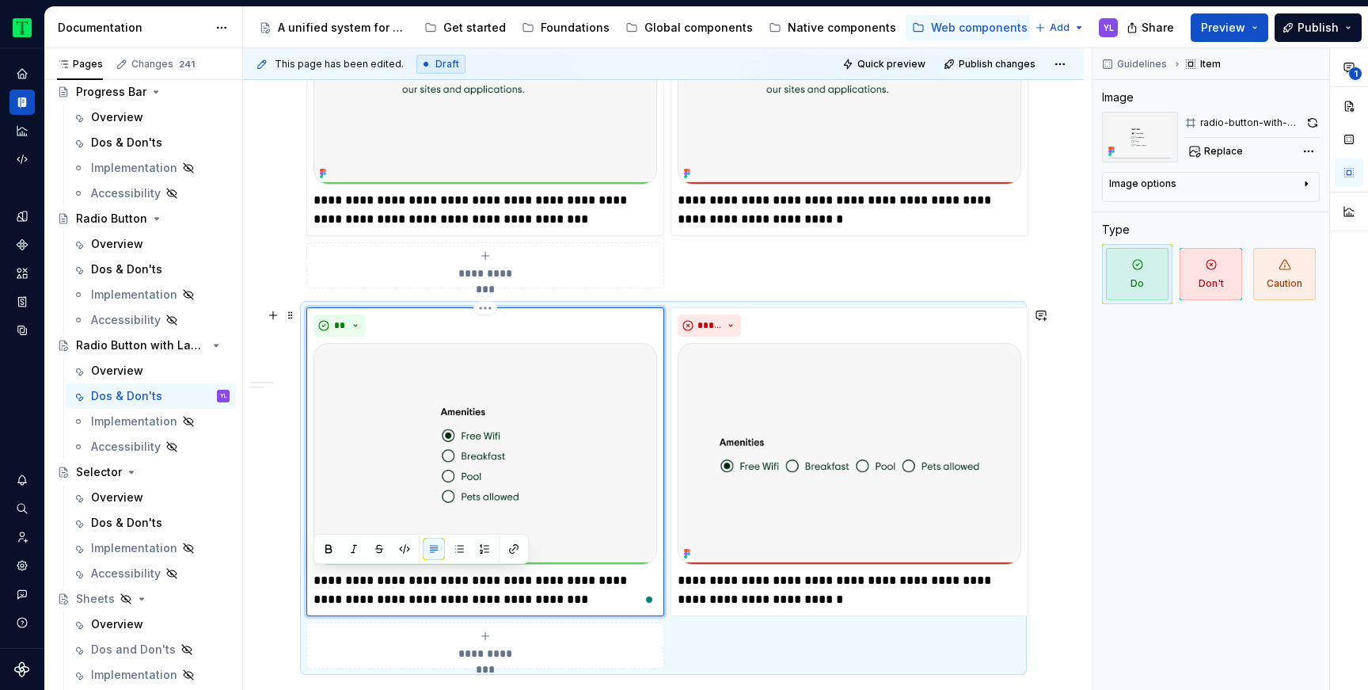
scroll to position [1677, 0]
paste div "To enrich screen reader interactions, please activate Accessibility in Grammarl…"
click at [390, 578] on p "**********" at bounding box center [485, 590] width 344 height 38
type textarea "*"
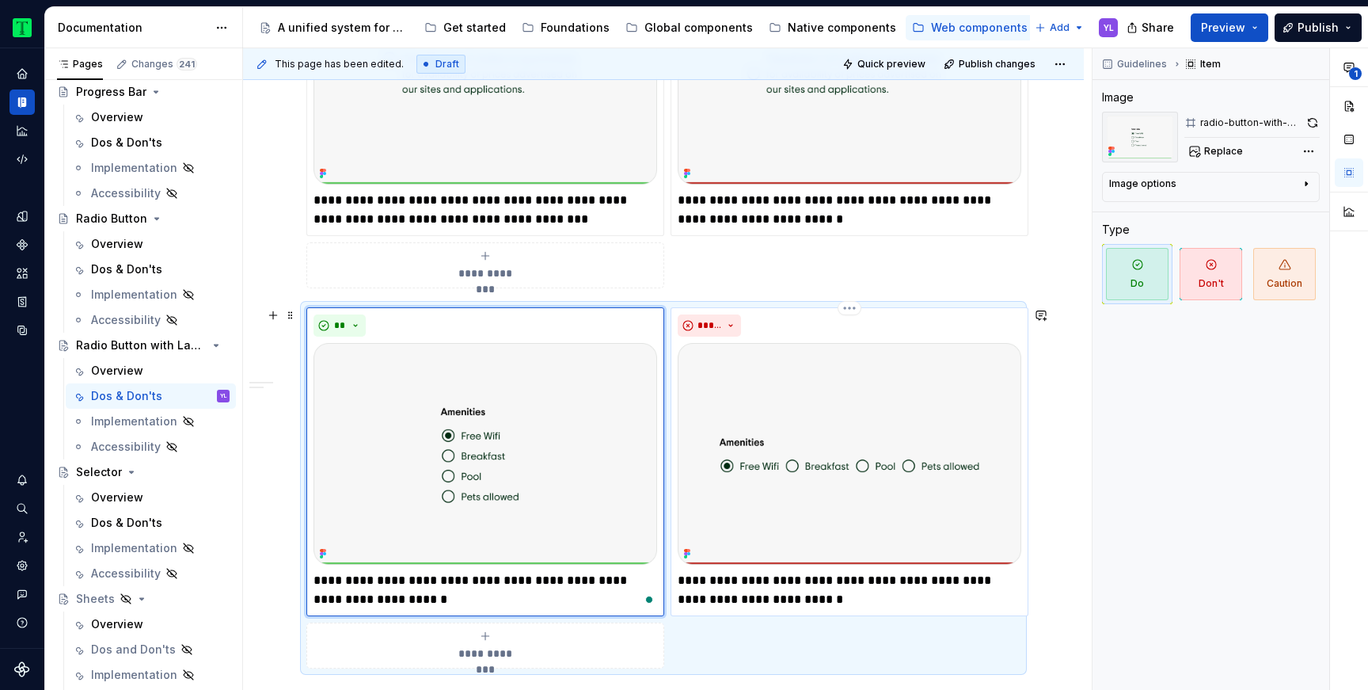
click at [842, 577] on p "**********" at bounding box center [850, 590] width 344 height 38
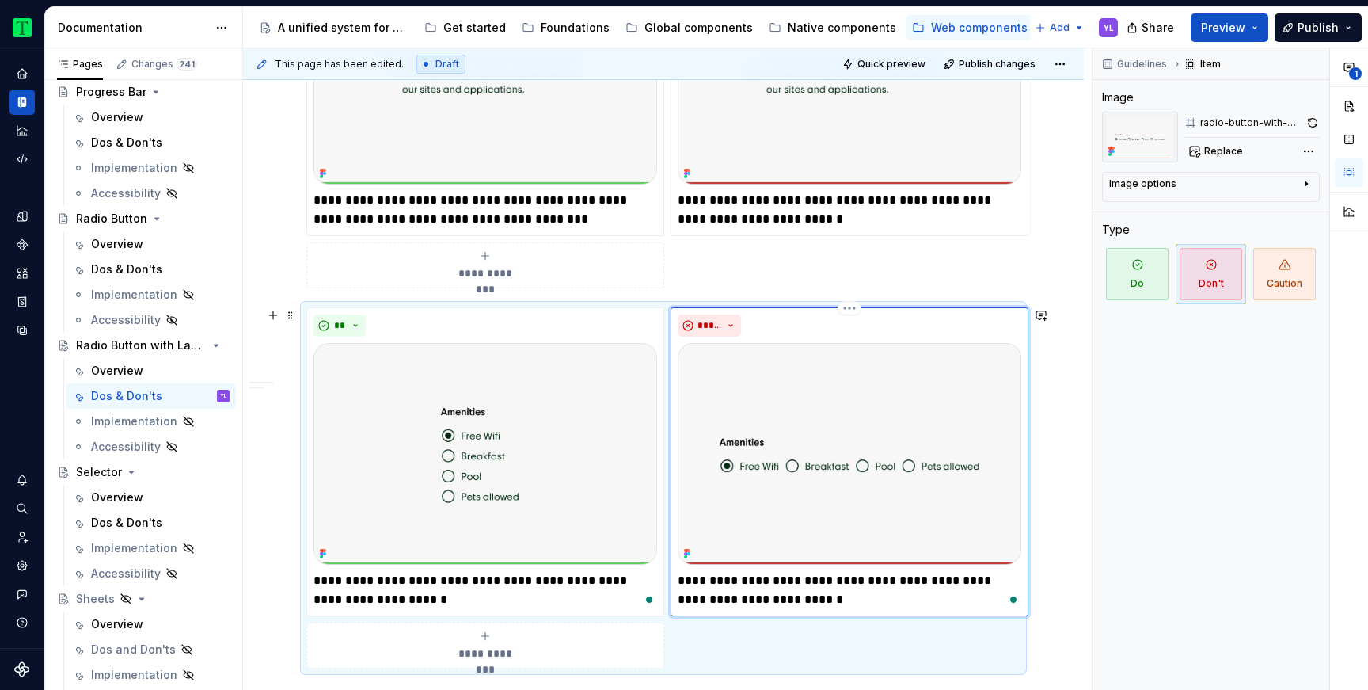
click at [789, 579] on p "**********" at bounding box center [850, 590] width 344 height 38
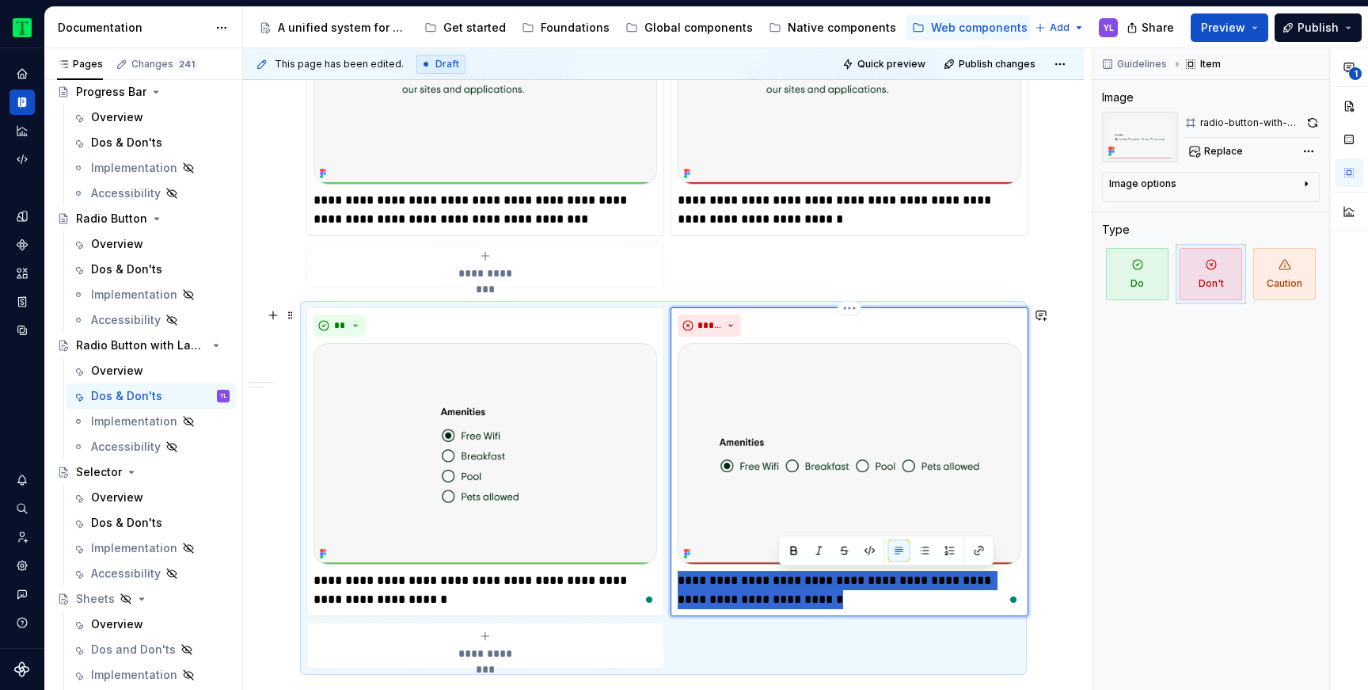
click at [789, 579] on p "**********" at bounding box center [850, 590] width 344 height 38
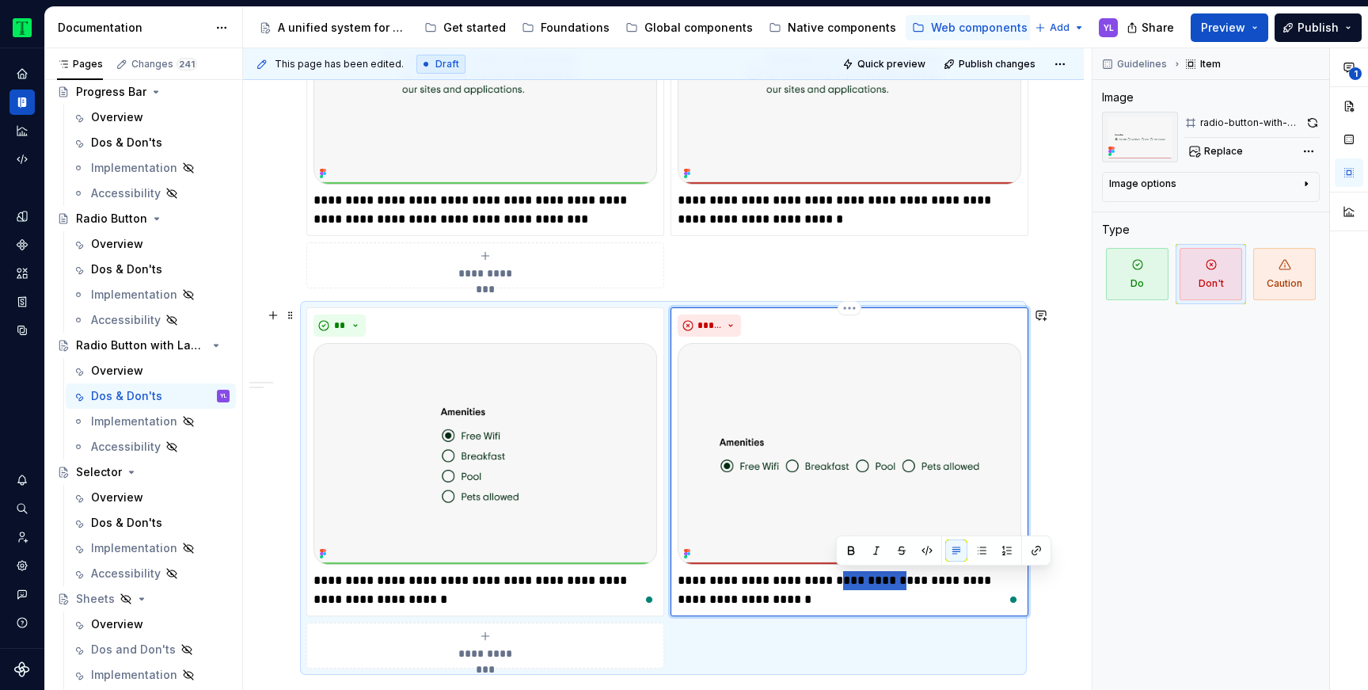
drag, startPoint x: 837, startPoint y: 579, endPoint x: 906, endPoint y: 583, distance: 69.7
click at [906, 583] on p "**********" at bounding box center [850, 590] width 344 height 38
type textarea "*"
click at [1189, 547] on div "Guidelines Item Image radio-button-with-label-usage-don't Replace Image options…" at bounding box center [1210, 369] width 237 height 642
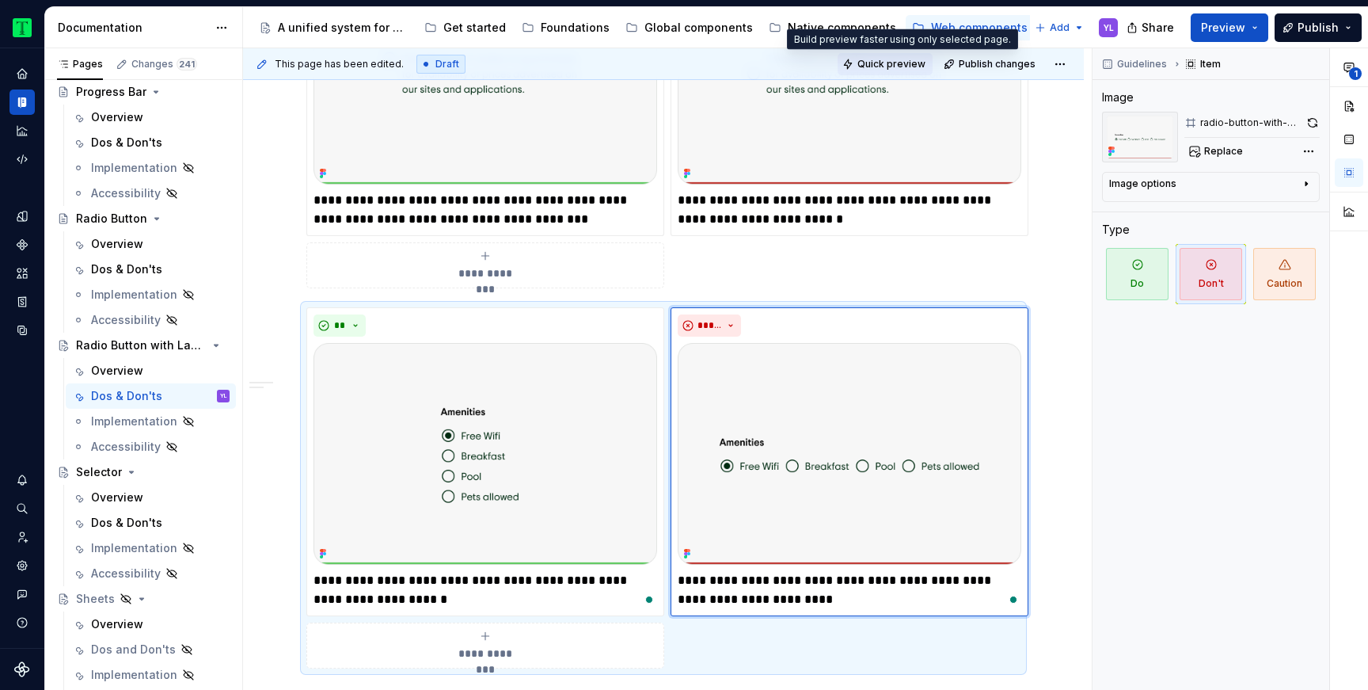
click at [892, 63] on span "Quick preview" at bounding box center [891, 64] width 68 height 13
type textarea "*"
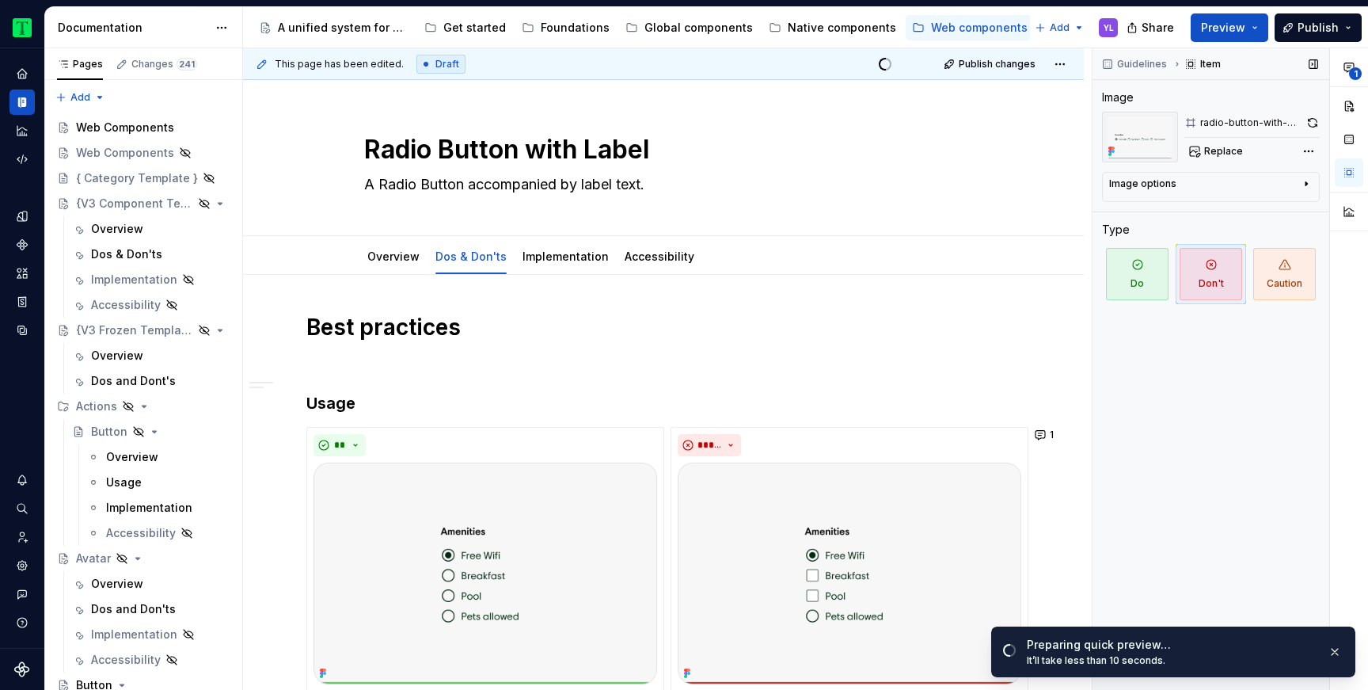
scroll to position [1677, 0]
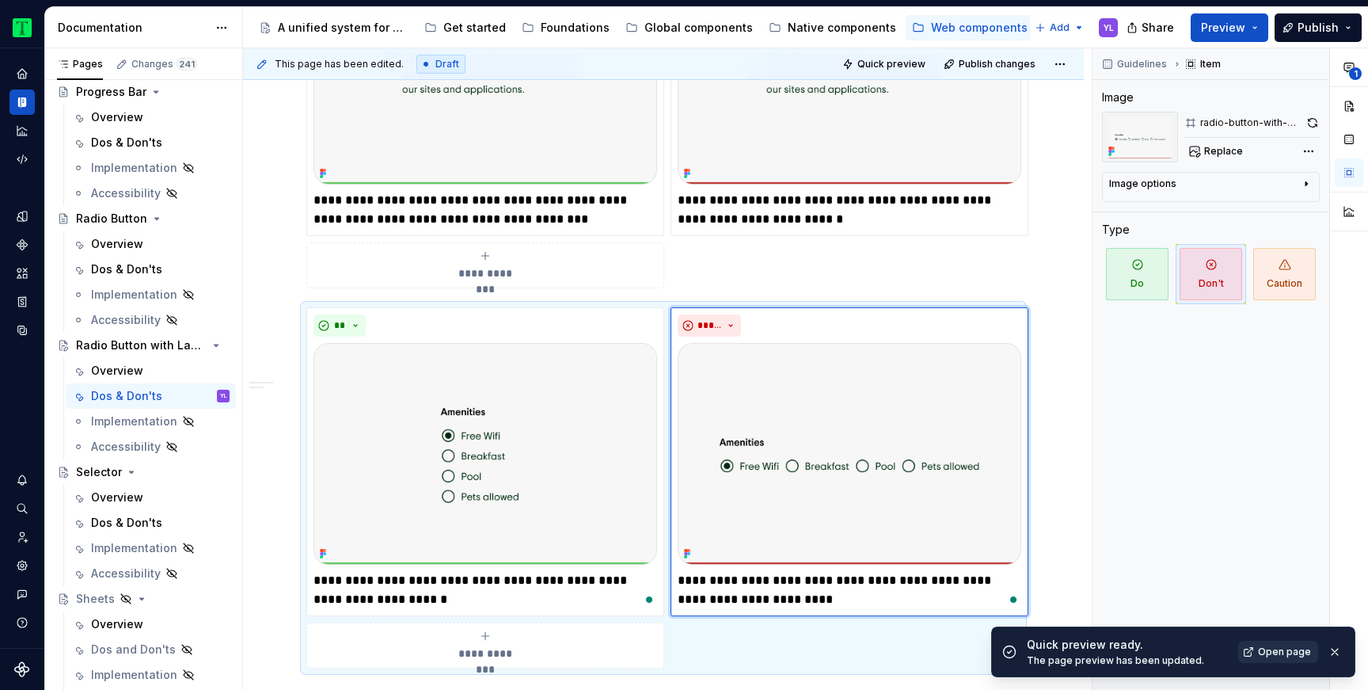
click at [1280, 653] on span "Open page" at bounding box center [1284, 651] width 53 height 13
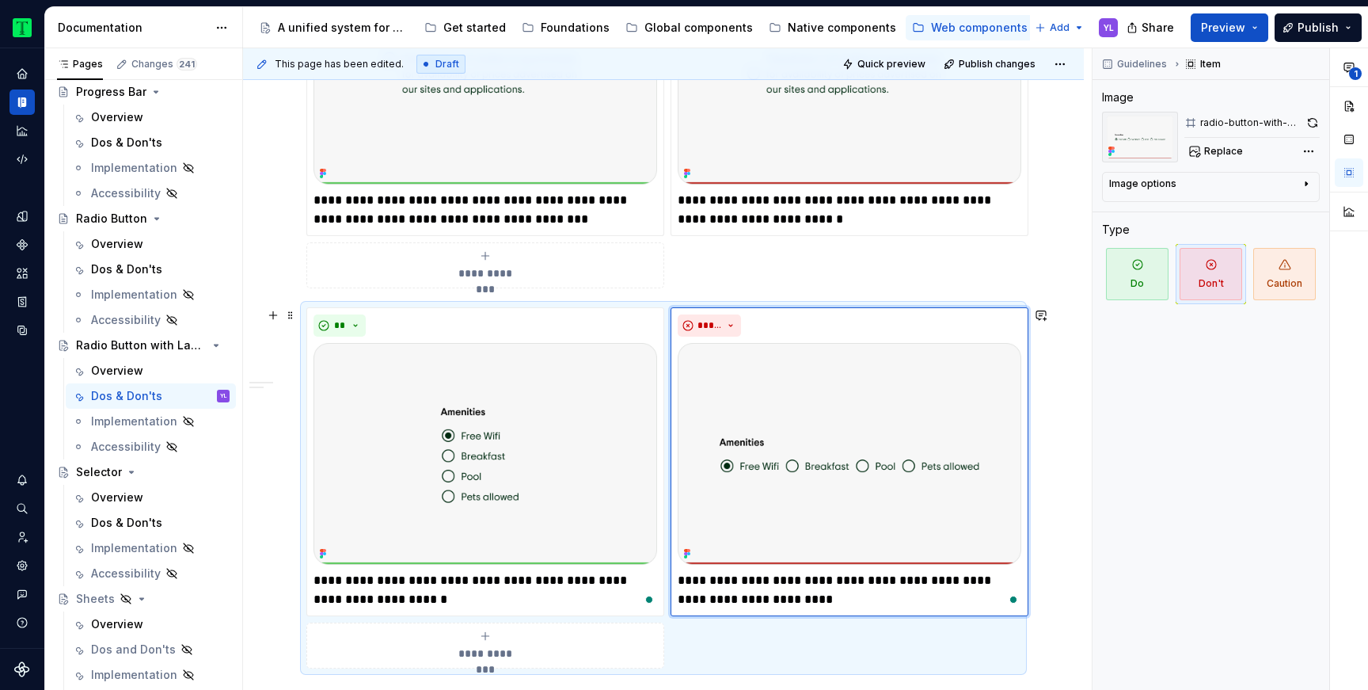
type textarea "*"
